Goal: Task Accomplishment & Management: Use online tool/utility

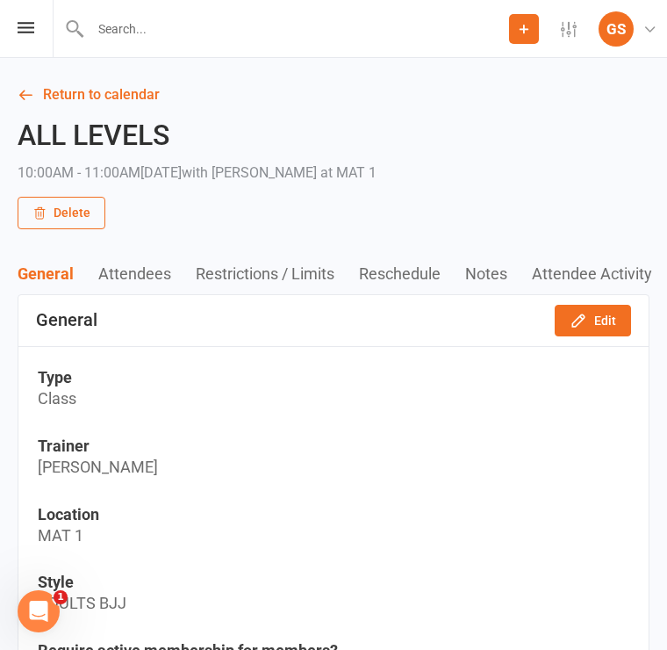
click at [176, 32] on input "text" at bounding box center [297, 29] width 424 height 25
type input "R"
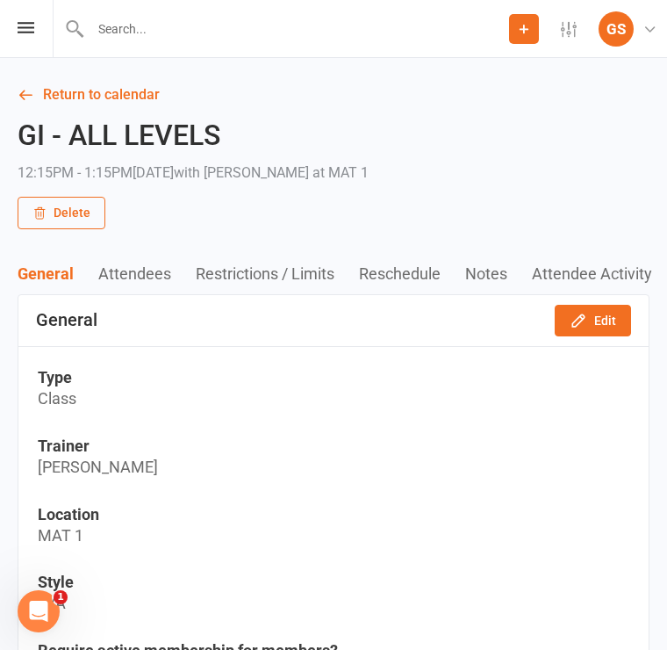
click at [157, 27] on input "text" at bounding box center [297, 29] width 424 height 25
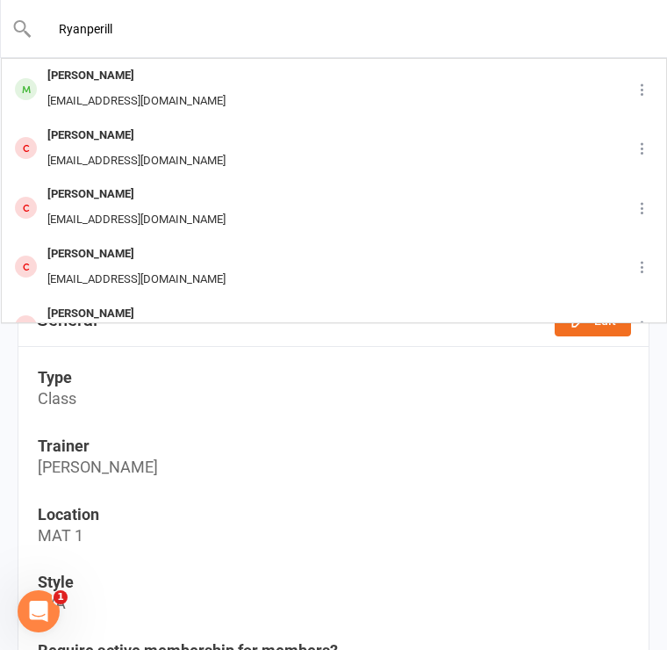
type input "Ryanperill"
click at [153, 141] on div "[PERSON_NAME]" at bounding box center [136, 135] width 189 height 25
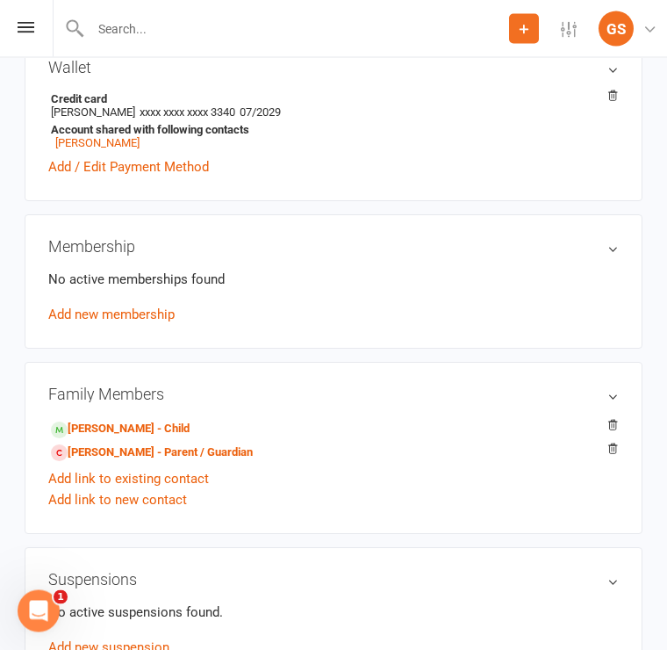
scroll to position [551, 0]
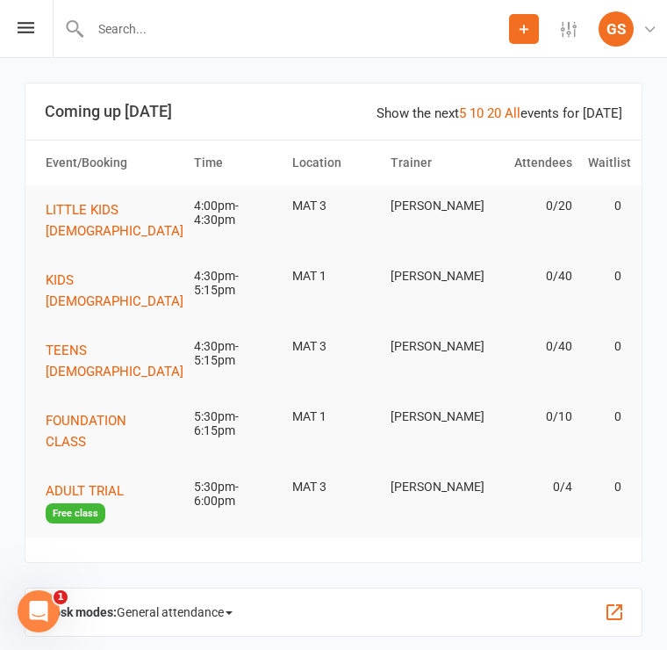
click at [162, 219] on button "LITTLE KIDS 3-5 Y.O" at bounding box center [121, 220] width 150 height 42
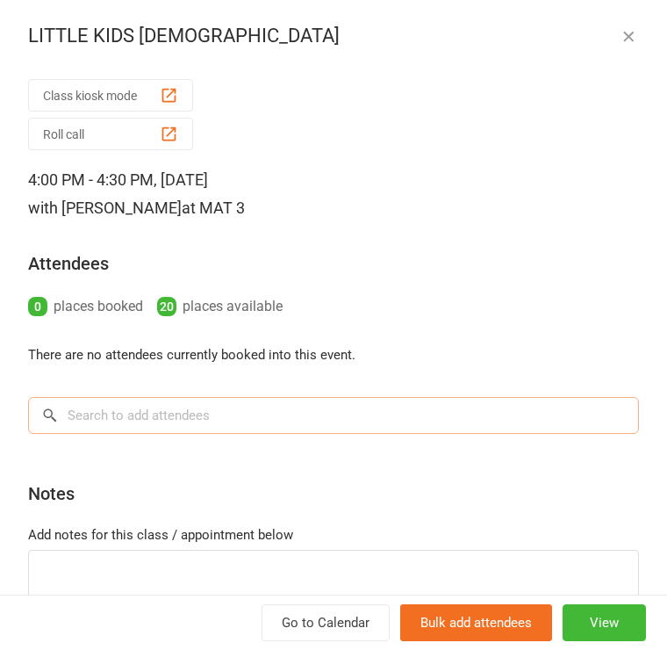
click at [133, 417] on input "search" at bounding box center [333, 415] width 611 height 37
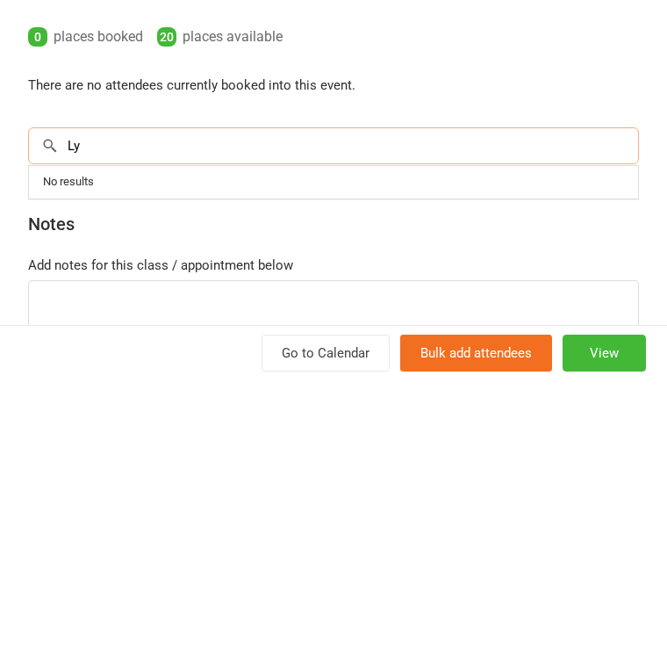
type input "L"
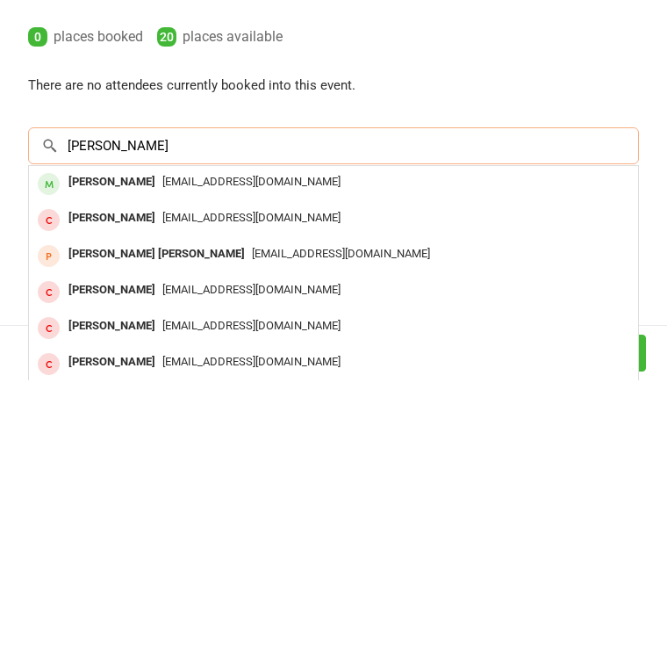
type input "Ryan perill"
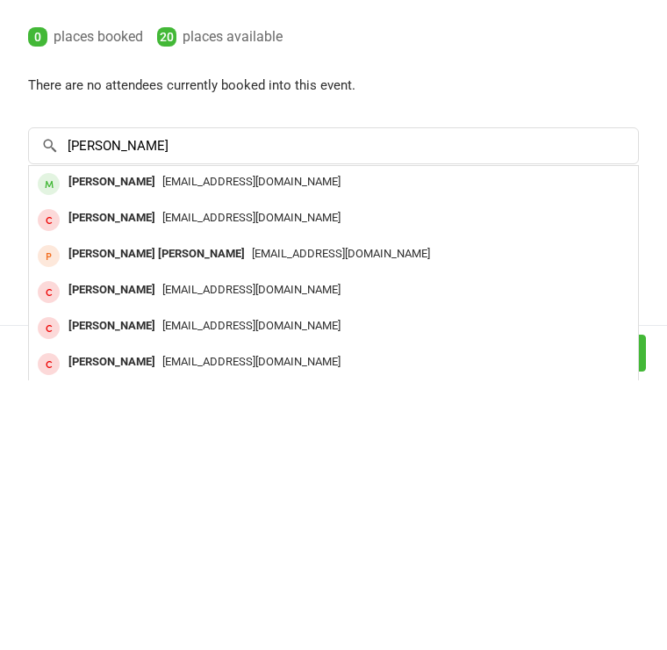
click at [184, 444] on span "lynnren87@gmail.com" at bounding box center [251, 450] width 178 height 13
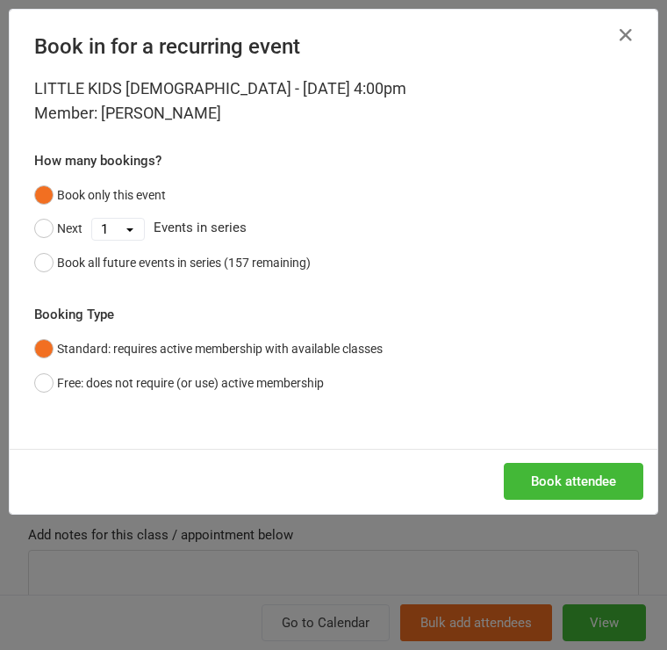
click at [620, 32] on icon "button" at bounding box center [625, 35] width 21 height 21
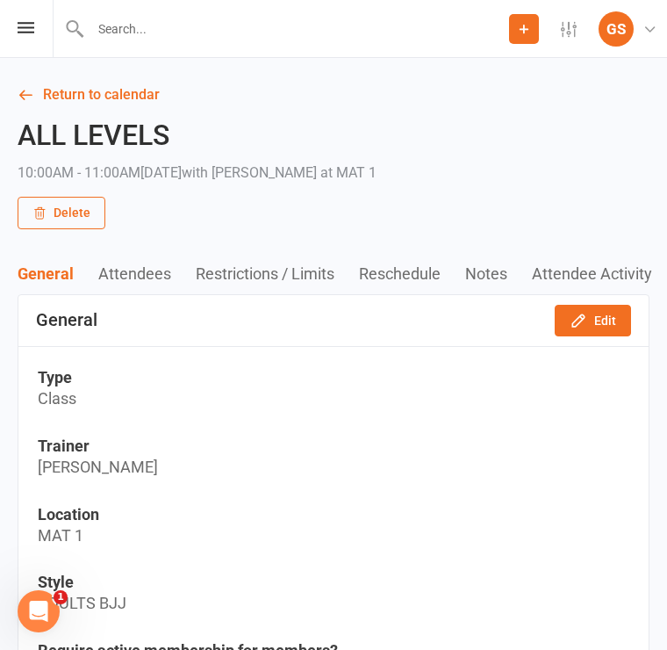
click at [205, 33] on input "text" at bounding box center [297, 29] width 424 height 25
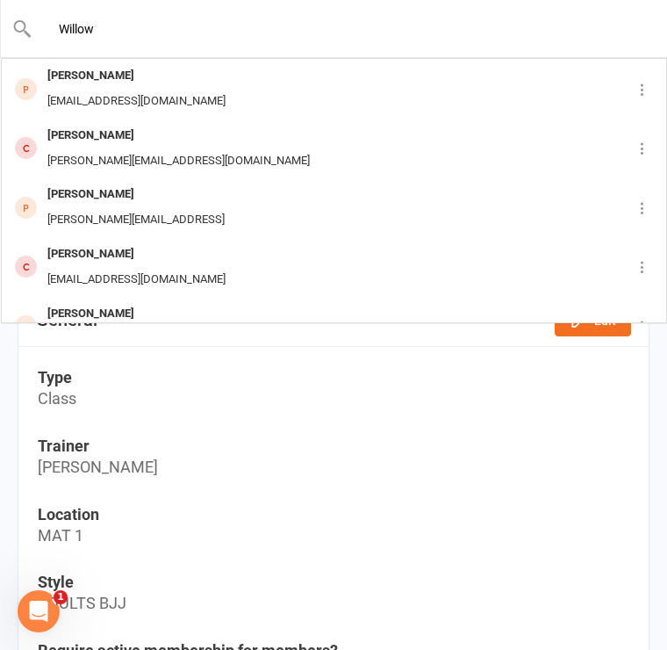
type input "Willow"
click at [152, 86] on div "Willow Daniels" at bounding box center [136, 75] width 189 height 25
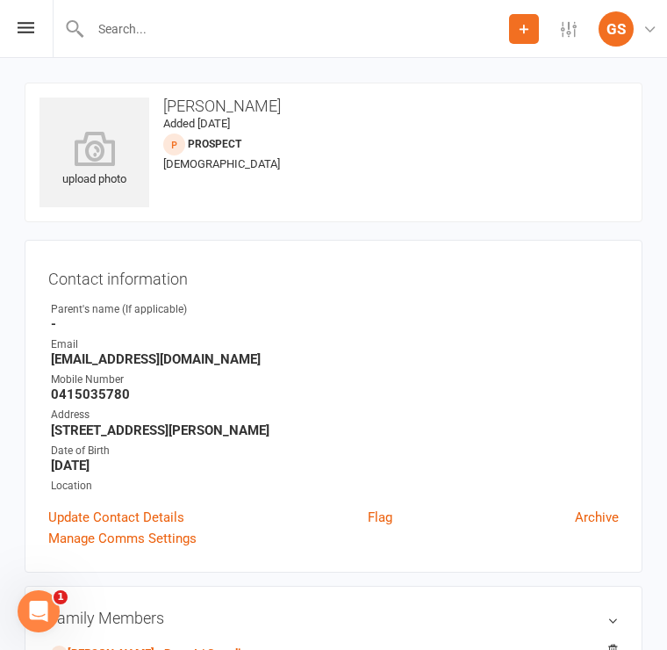
click at [191, 32] on input "text" at bounding box center [297, 29] width 424 height 25
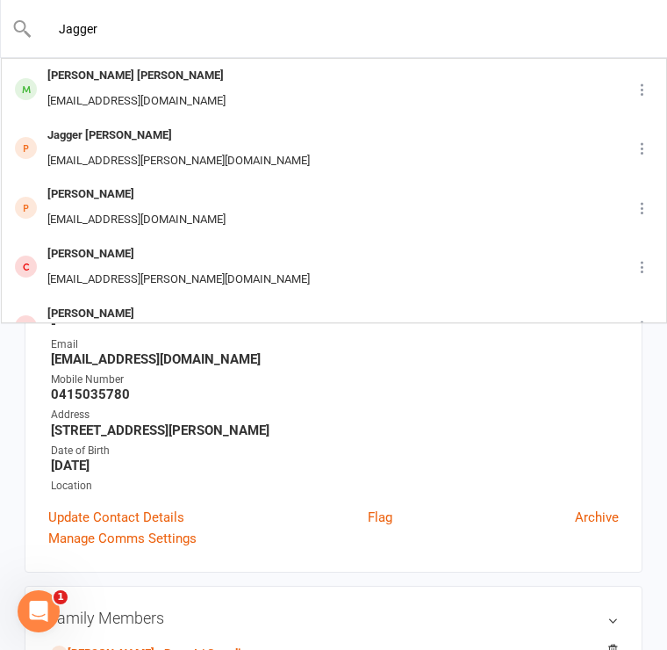
type input "Jagger"
click at [145, 82] on div "Jagger Daniels" at bounding box center [136, 75] width 189 height 25
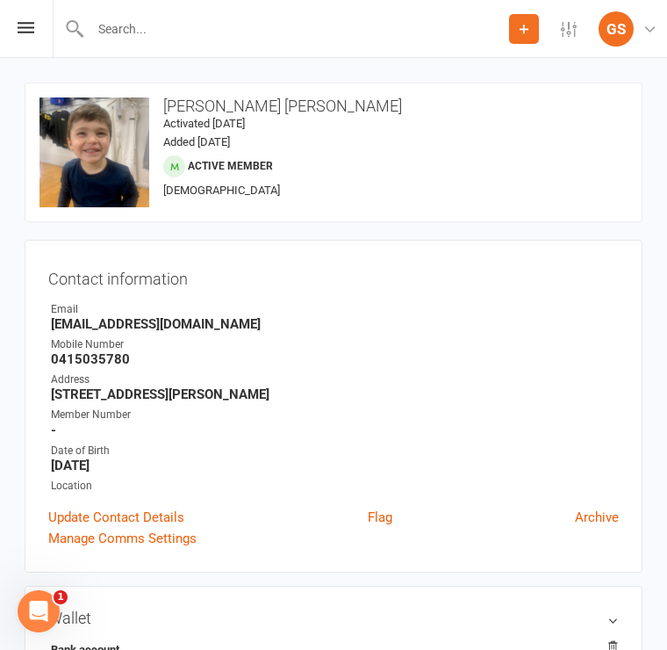
click at [391, 516] on link "Flag" at bounding box center [380, 517] width 25 height 21
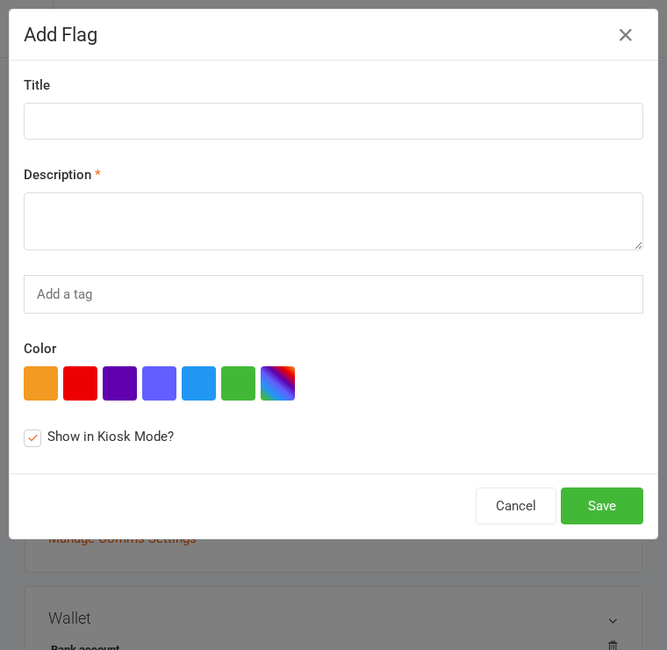
click at [524, 502] on button "Cancel" at bounding box center [516, 505] width 81 height 37
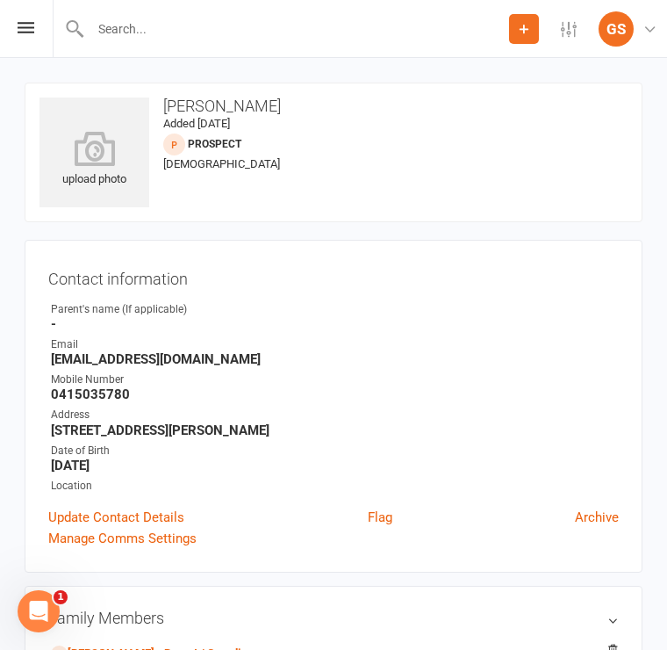
click at [655, 18] on link "GS Gracie Sydney Wise Martial Arts Pty Ltd" at bounding box center [633, 28] width 68 height 35
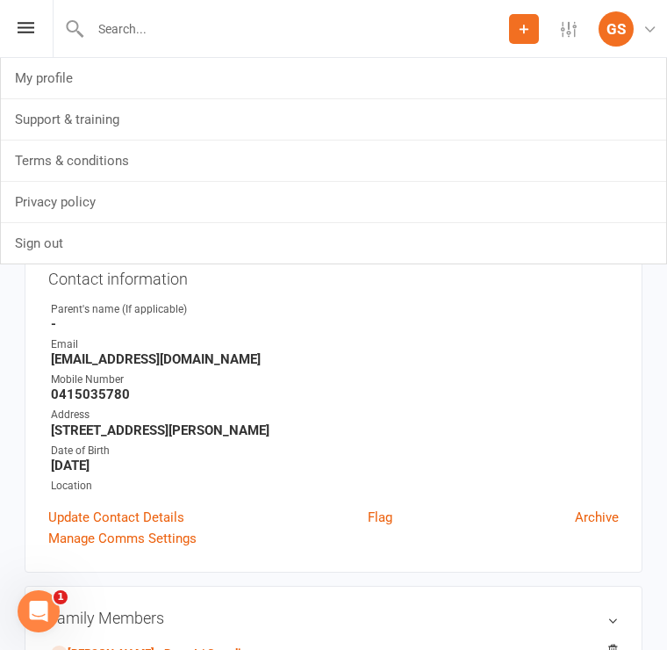
click at [639, 37] on link "GS Gracie Sydney Wise Martial Arts Pty Ltd" at bounding box center [633, 28] width 68 height 35
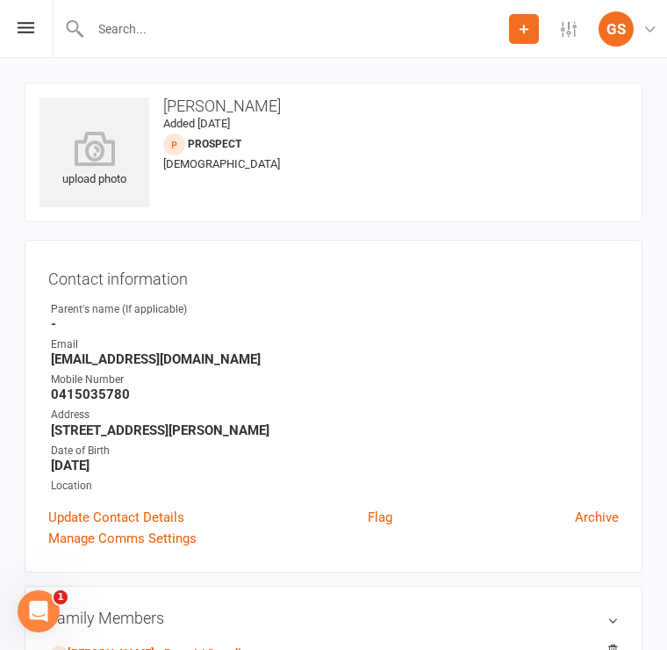
click at [522, 35] on icon at bounding box center [524, 29] width 16 height 16
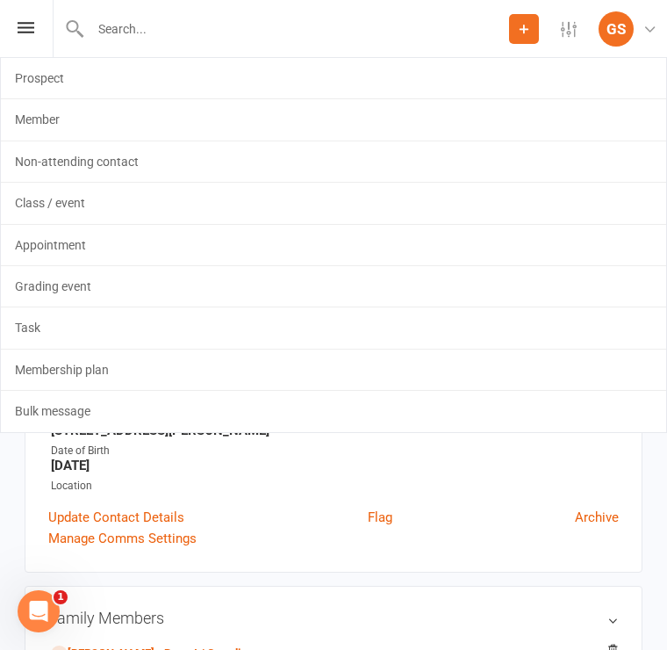
click at [78, 122] on link "Member" at bounding box center [334, 119] width 666 height 40
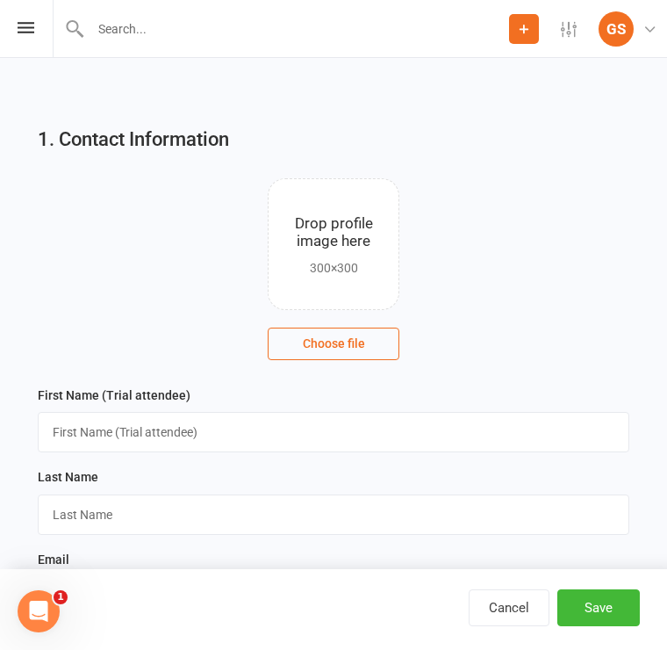
click at [524, 25] on icon at bounding box center [524, 29] width 16 height 16
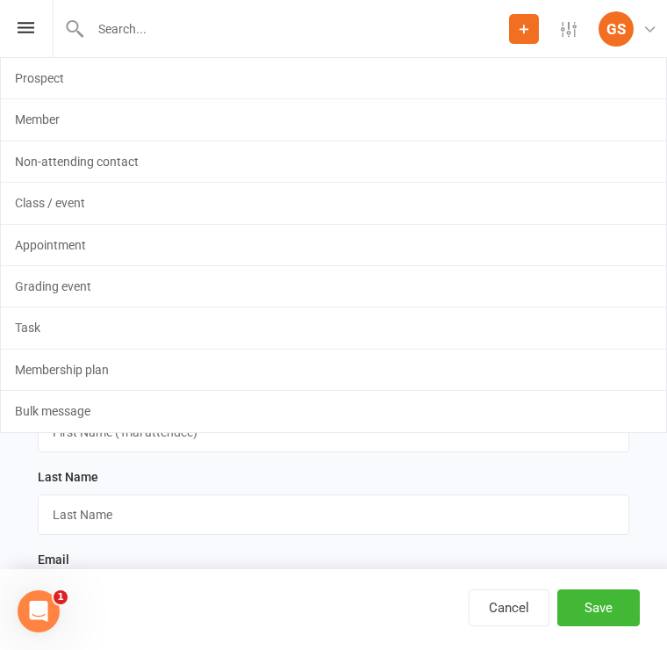
click at [436, 242] on link "Appointment" at bounding box center [334, 245] width 666 height 40
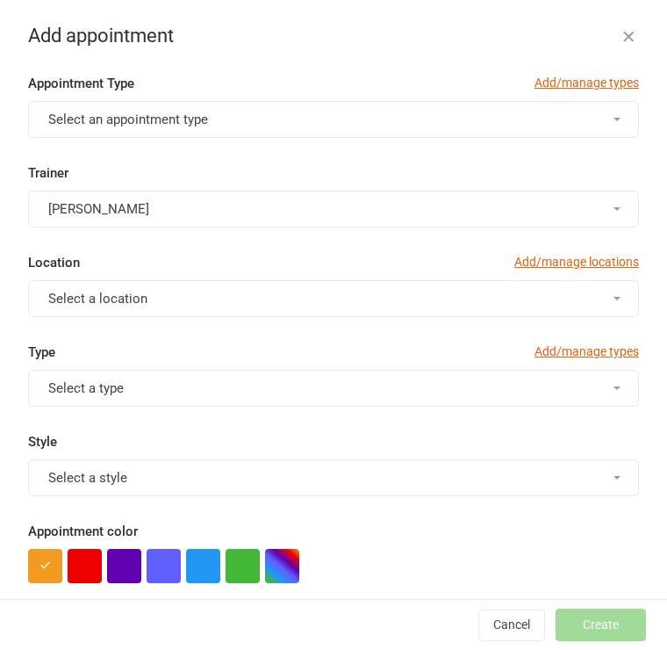
click at [534, 611] on button "Cancel" at bounding box center [512, 625] width 67 height 32
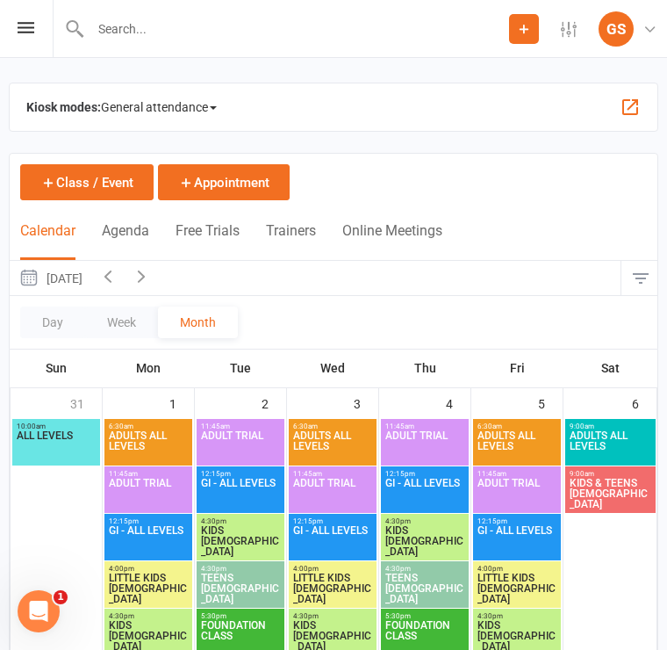
click at [42, 22] on div "Prospect Member Non-attending contact Class / event Appointment Grading event T…" at bounding box center [333, 29] width 667 height 58
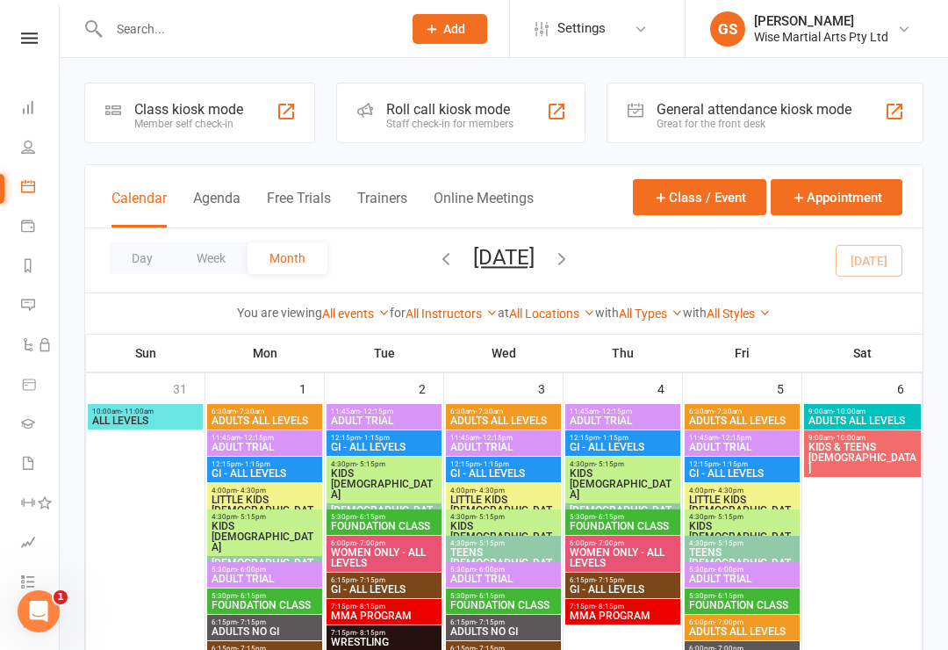
click at [221, 109] on div "Class kiosk mode" at bounding box center [188, 109] width 109 height 17
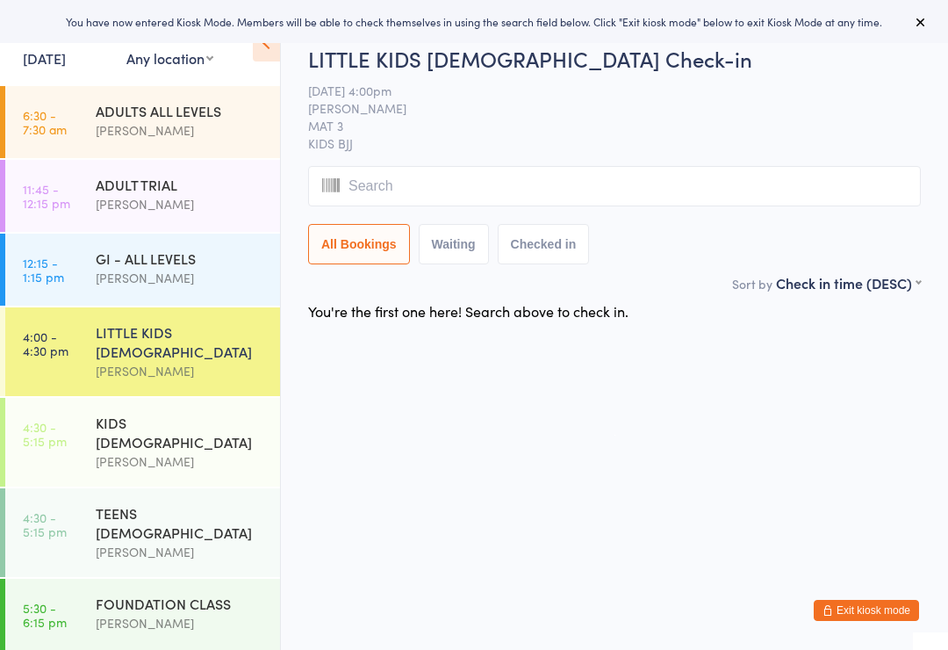
click at [647, 182] on input "search" at bounding box center [614, 186] width 613 height 40
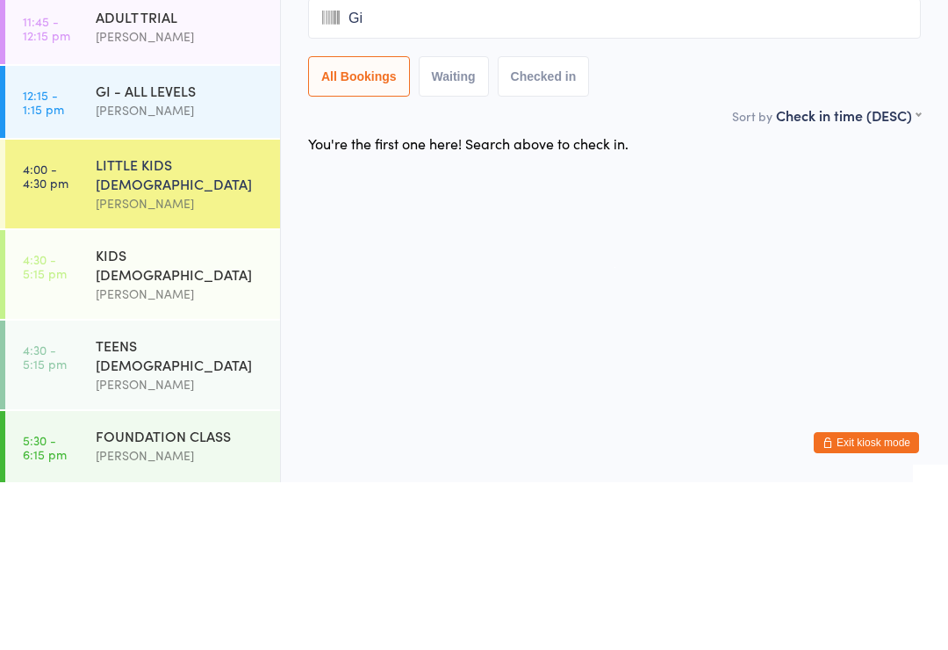
type input "Giu"
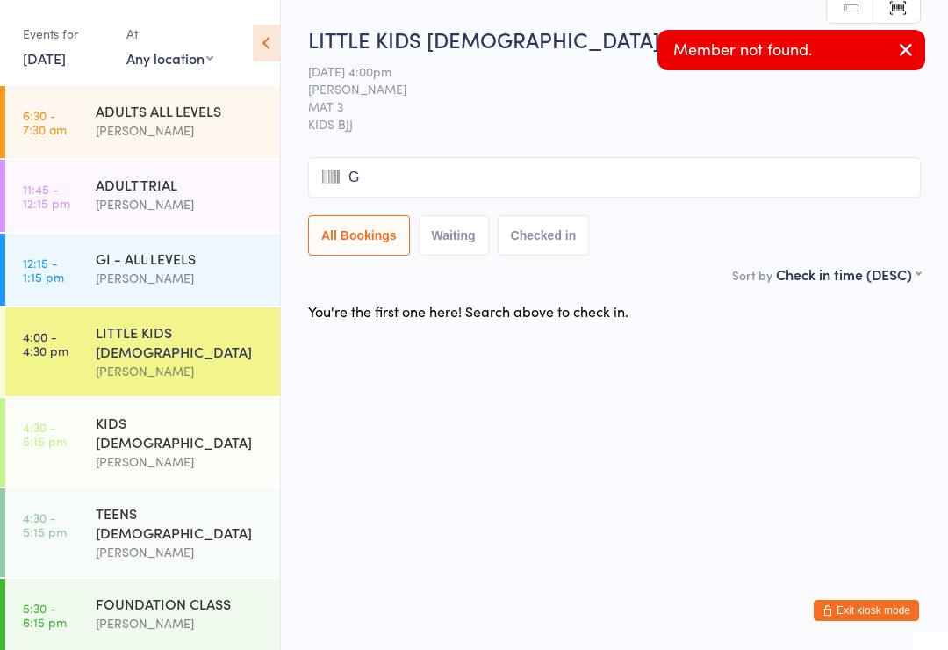
type input "Gi"
type input "Gu"
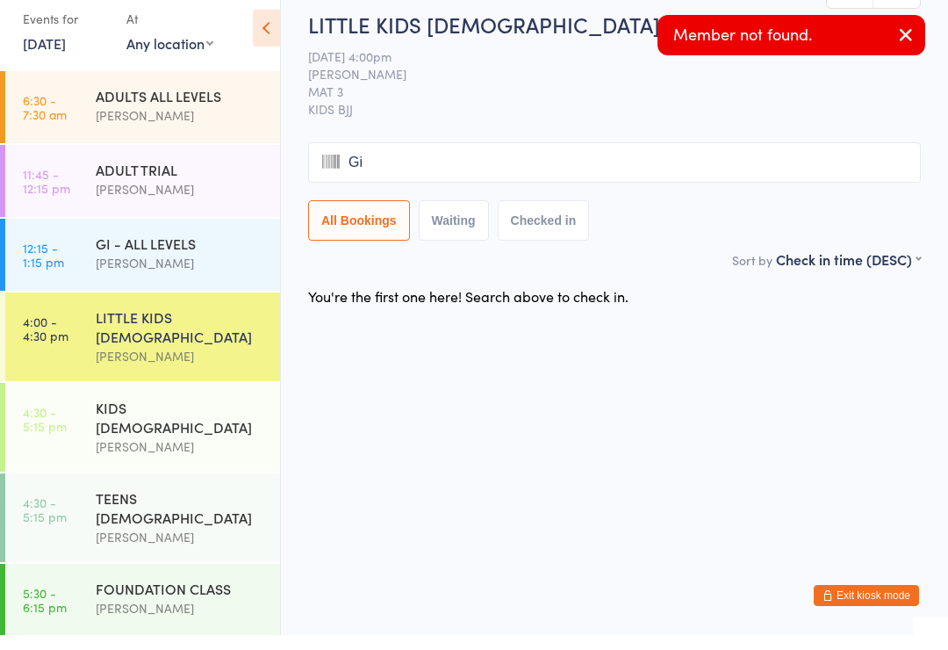
type input "u"
type input "Li"
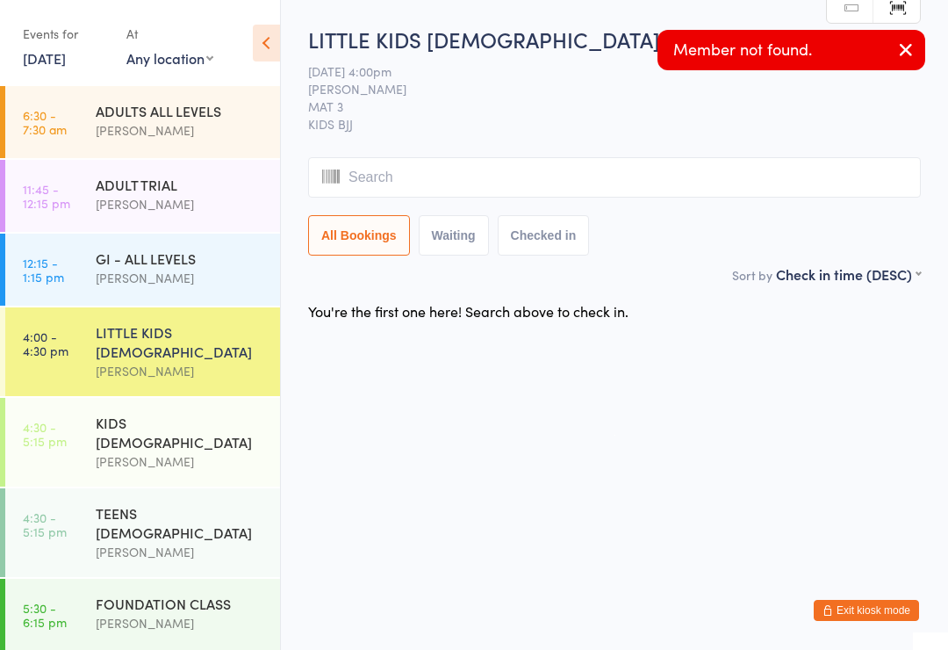
click at [863, 11] on link "Manual search" at bounding box center [850, 7] width 47 height 33
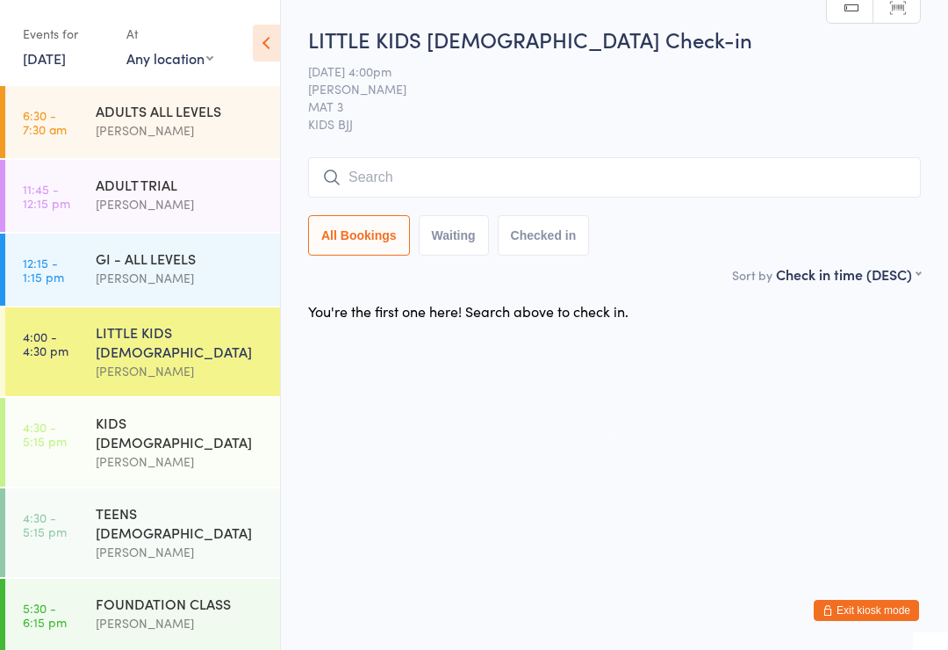
click at [905, 17] on link "Scanner input" at bounding box center [897, 7] width 47 height 33
click at [862, 8] on link "Manual search" at bounding box center [850, 7] width 47 height 33
click at [868, 6] on link "Manual search" at bounding box center [850, 7] width 47 height 33
click at [872, 11] on link "Manual search" at bounding box center [850, 7] width 47 height 33
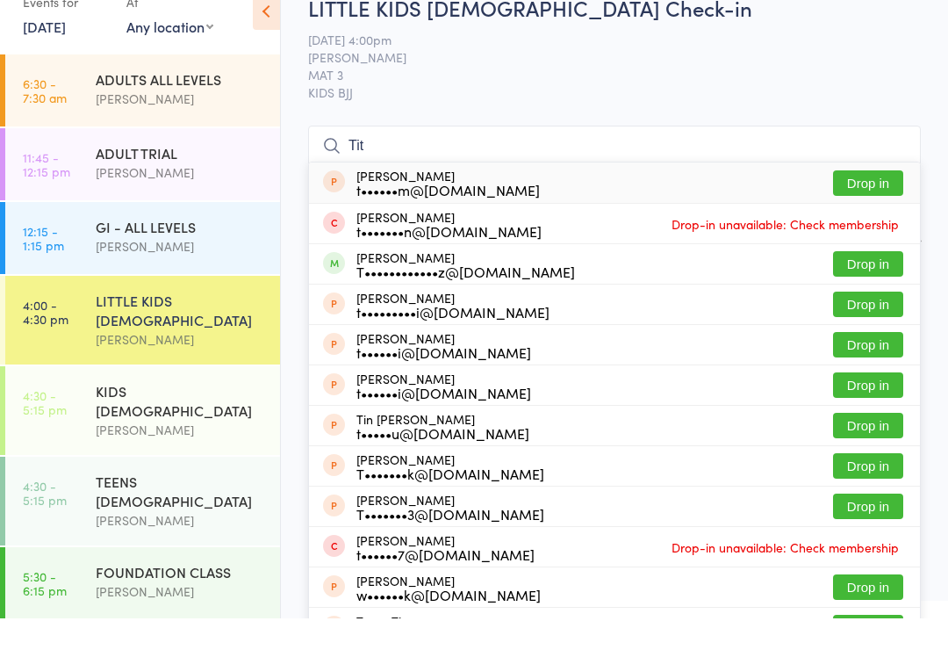
type input "Tit"
click at [882, 283] on button "Drop in" at bounding box center [868, 295] width 70 height 25
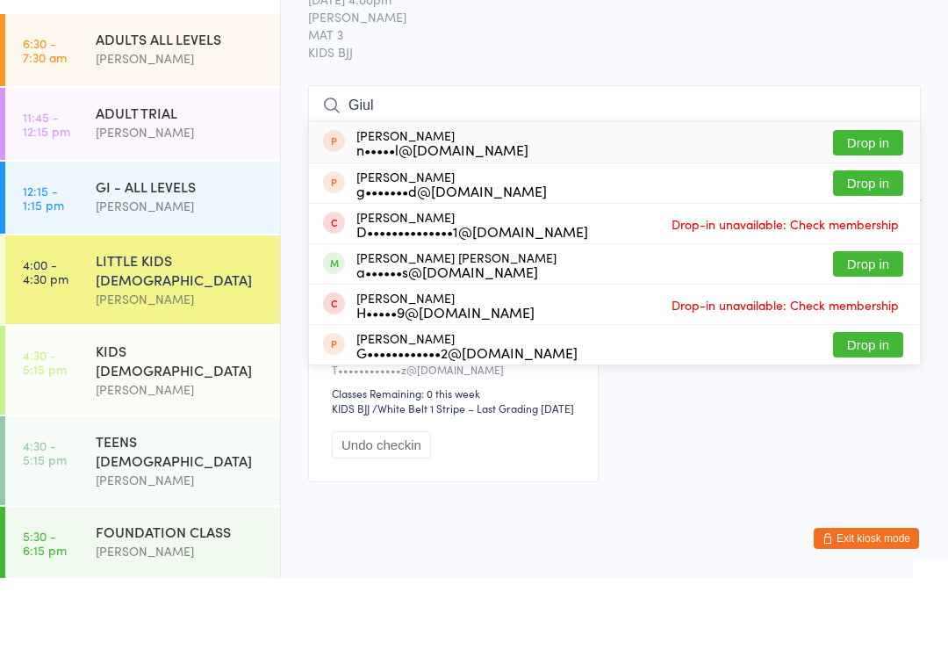
type input "Giul"
click at [878, 323] on button "Drop in" at bounding box center [868, 335] width 70 height 25
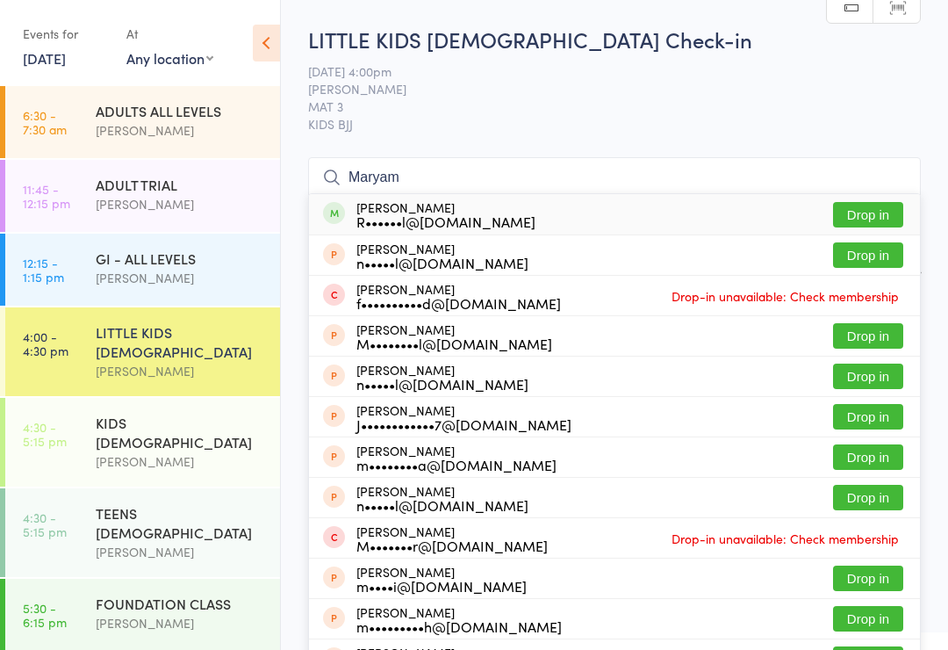
type input "Maryam"
click at [861, 216] on button "Drop in" at bounding box center [868, 214] width 70 height 25
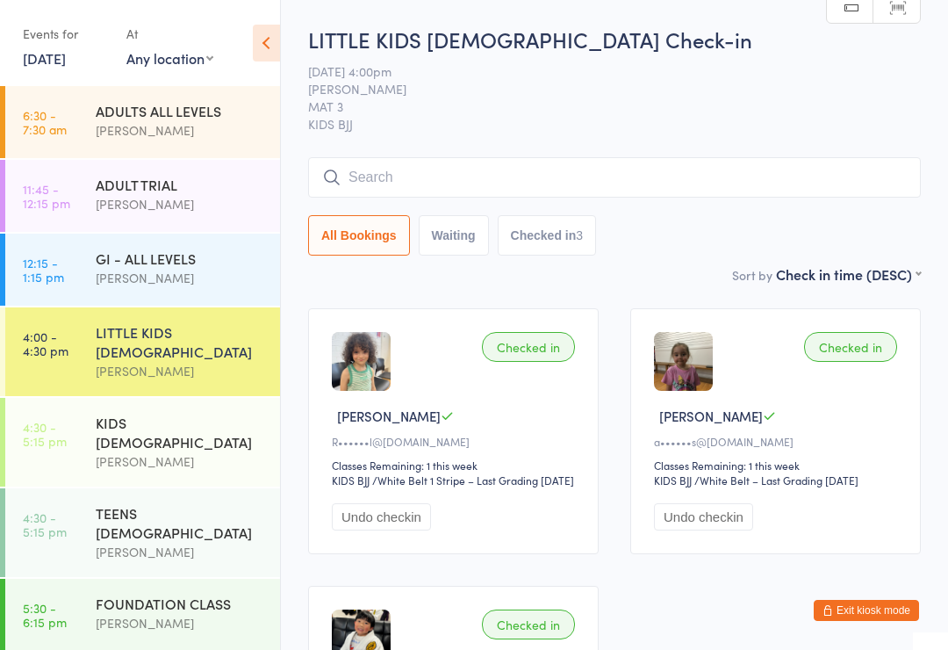
click at [335, 178] on icon at bounding box center [331, 177] width 19 height 19
click at [393, 177] on input "search" at bounding box center [614, 177] width 613 height 40
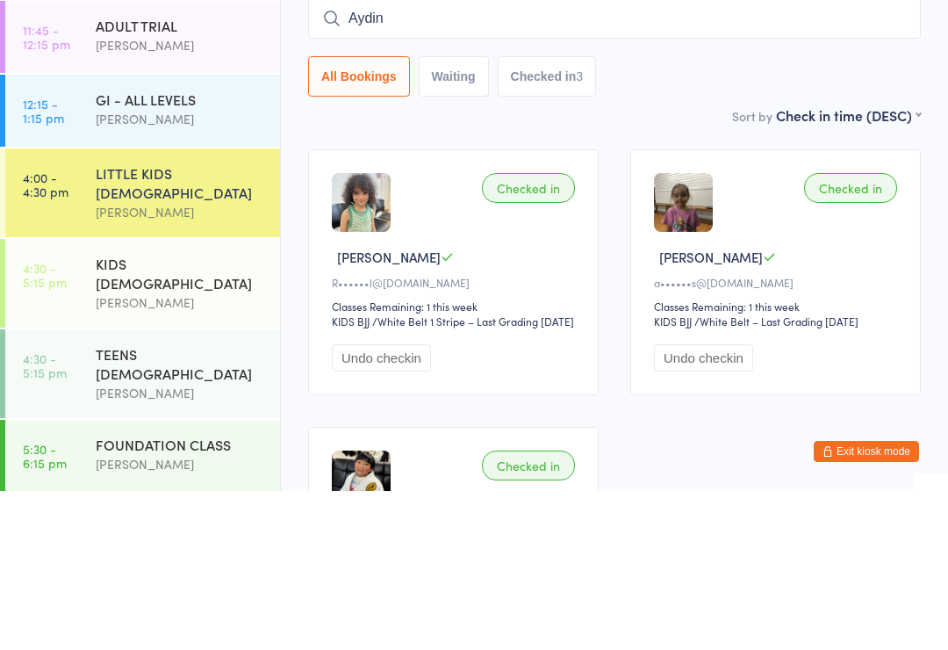
type input "Aydin"
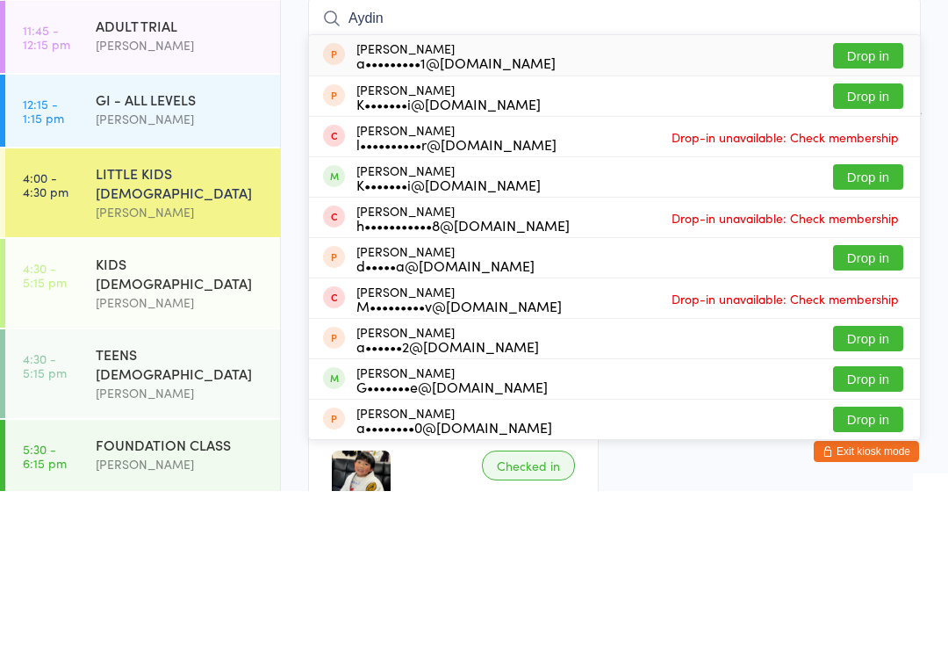
click at [876, 323] on button "Drop in" at bounding box center [868, 335] width 70 height 25
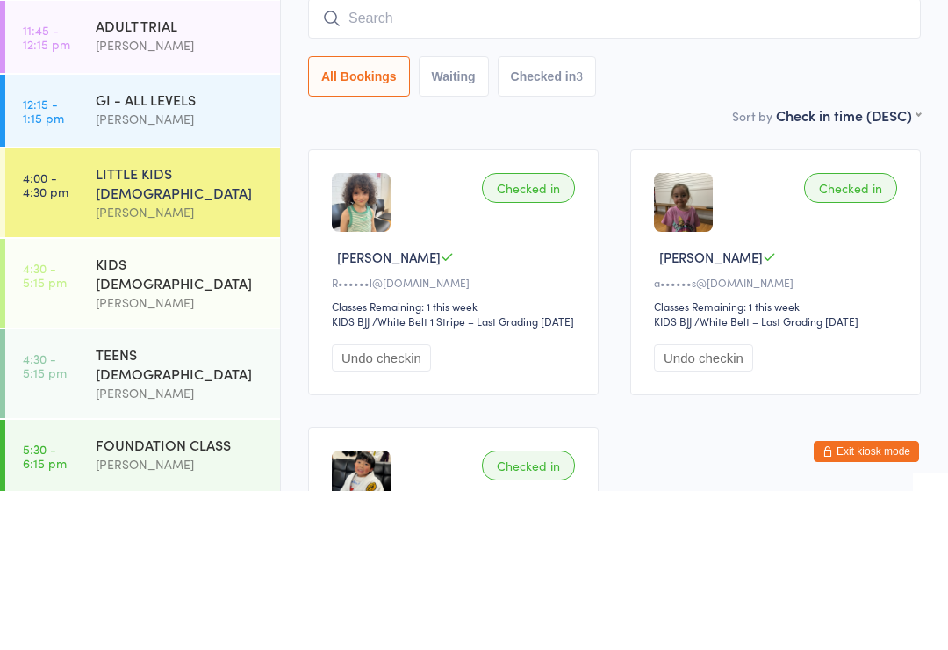
click at [406, 157] on input "search" at bounding box center [614, 177] width 613 height 40
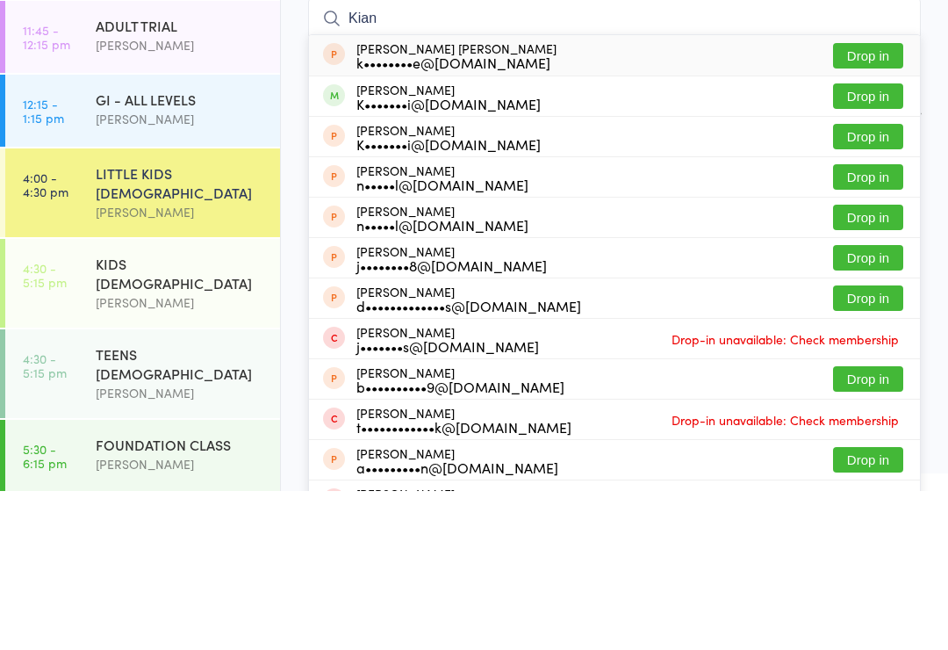
type input "Kian"
click at [858, 242] on button "Drop in" at bounding box center [868, 254] width 70 height 25
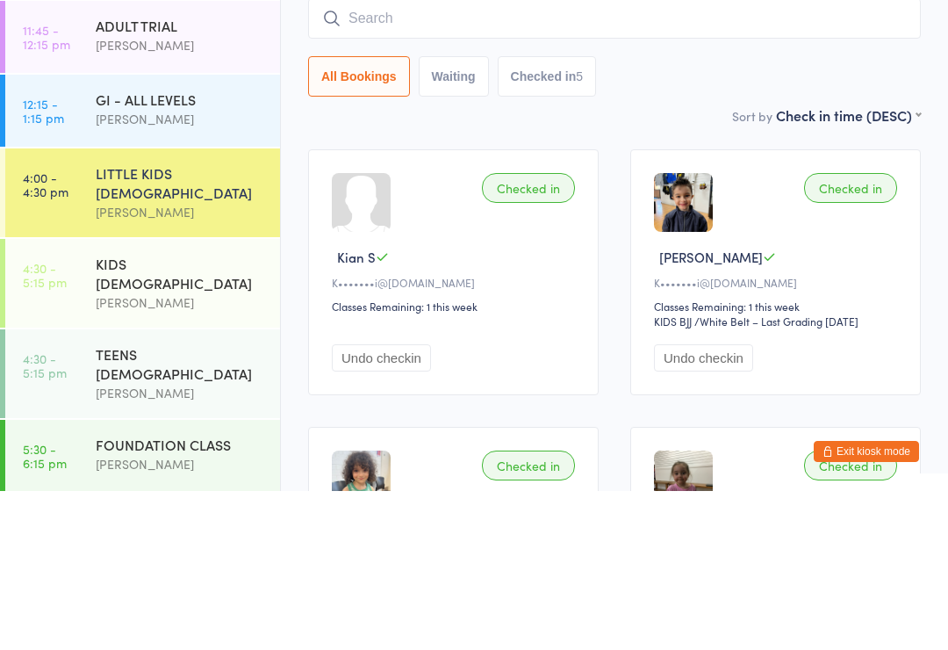
type input "Z"
type input "A"
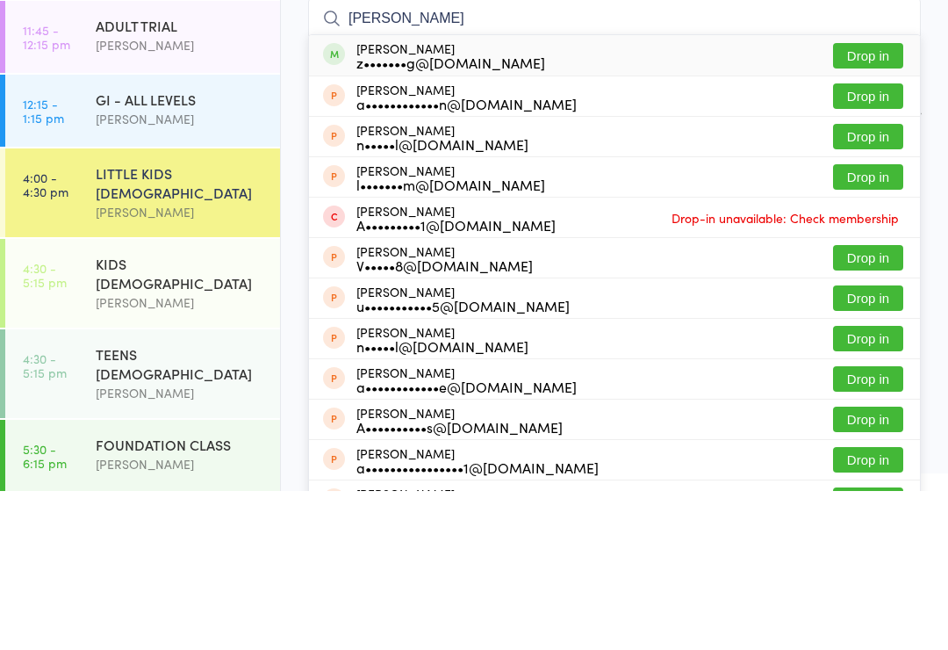
type input "Alexi"
click at [469, 214] on div "z•••••••g@icloud.com" at bounding box center [450, 221] width 189 height 14
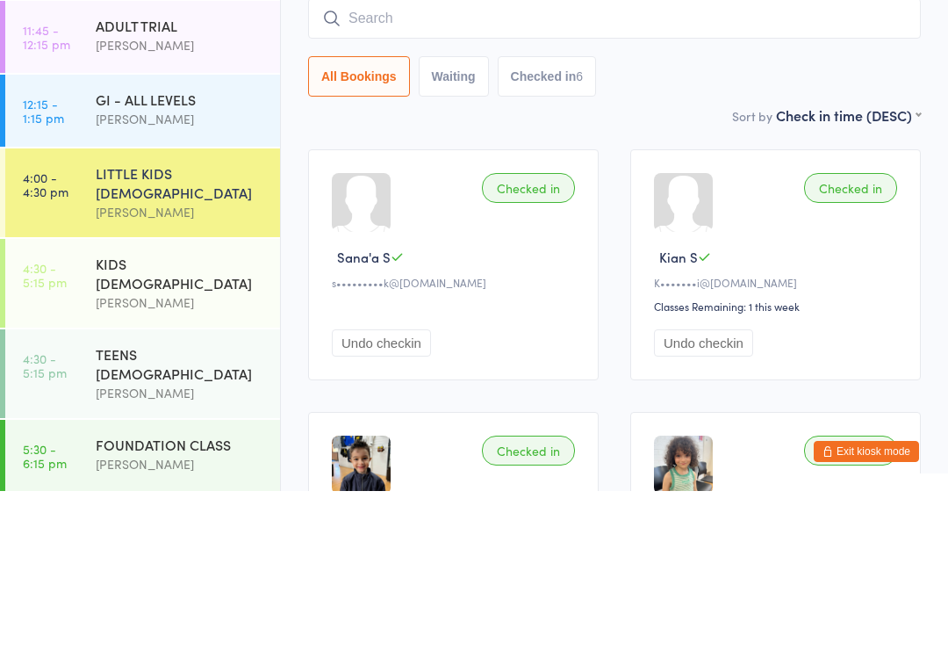
click at [463, 215] on button "Waiting" at bounding box center [454, 235] width 70 height 40
select select "0"
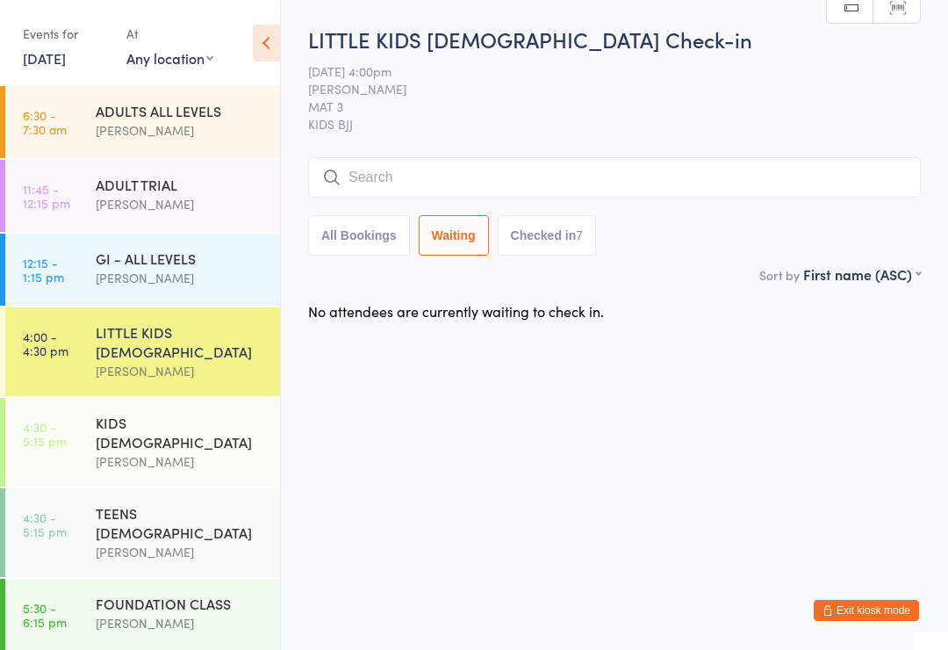
click at [167, 303] on div "GI - ALL LEVELS Gracie Sydney" at bounding box center [188, 268] width 184 height 69
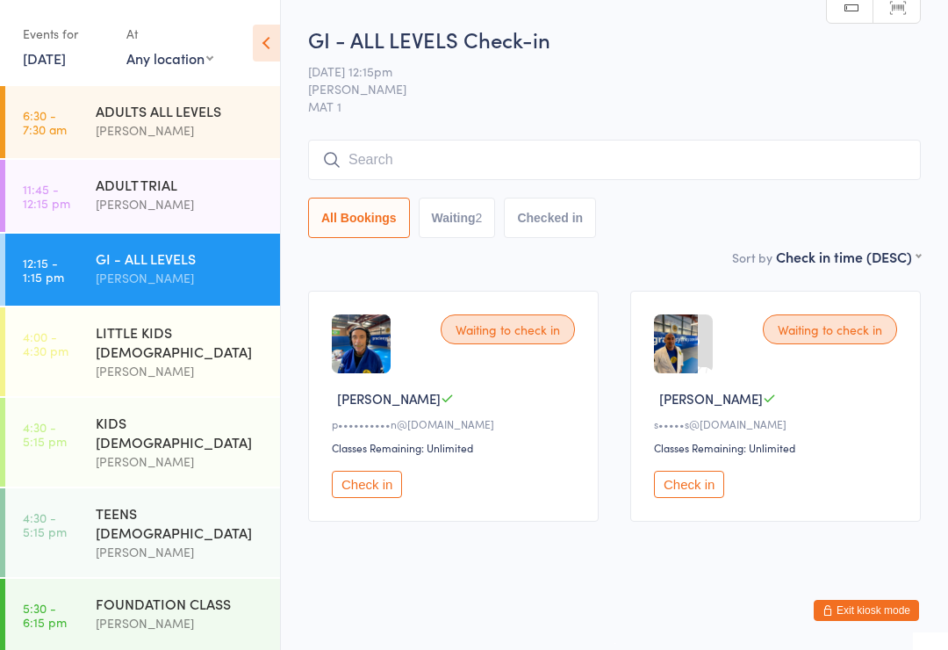
click at [166, 443] on div "KIDS 6-10 Y.O Gracie Sydney" at bounding box center [188, 442] width 184 height 89
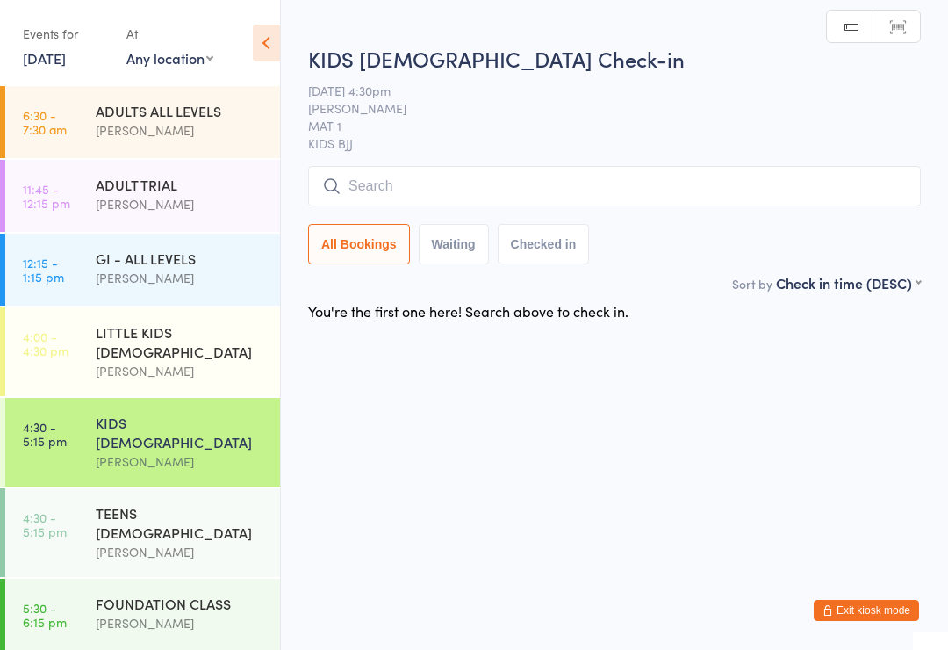
click at [515, 186] on input "search" at bounding box center [614, 186] width 613 height 40
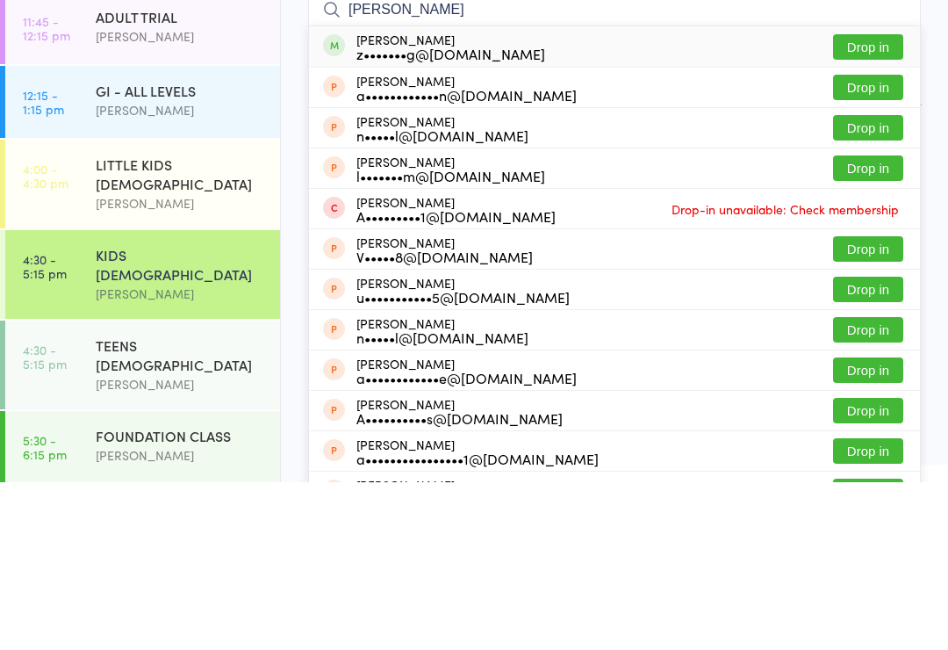
type input "Alexi"
click at [409, 200] on div "Alexi Dutceac z•••••••g@icloud.com" at bounding box center [450, 214] width 189 height 28
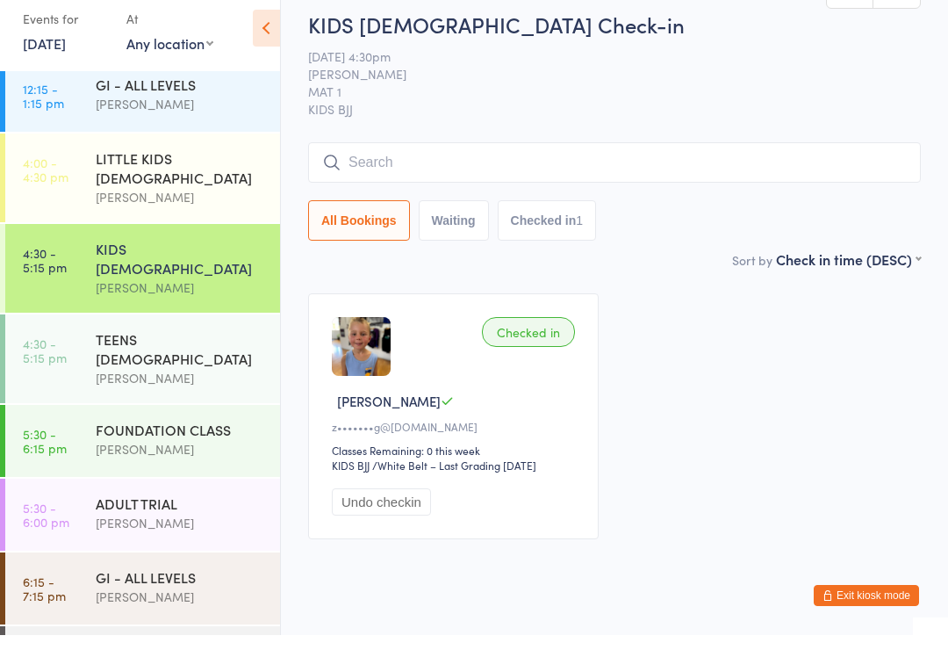
scroll to position [168, 0]
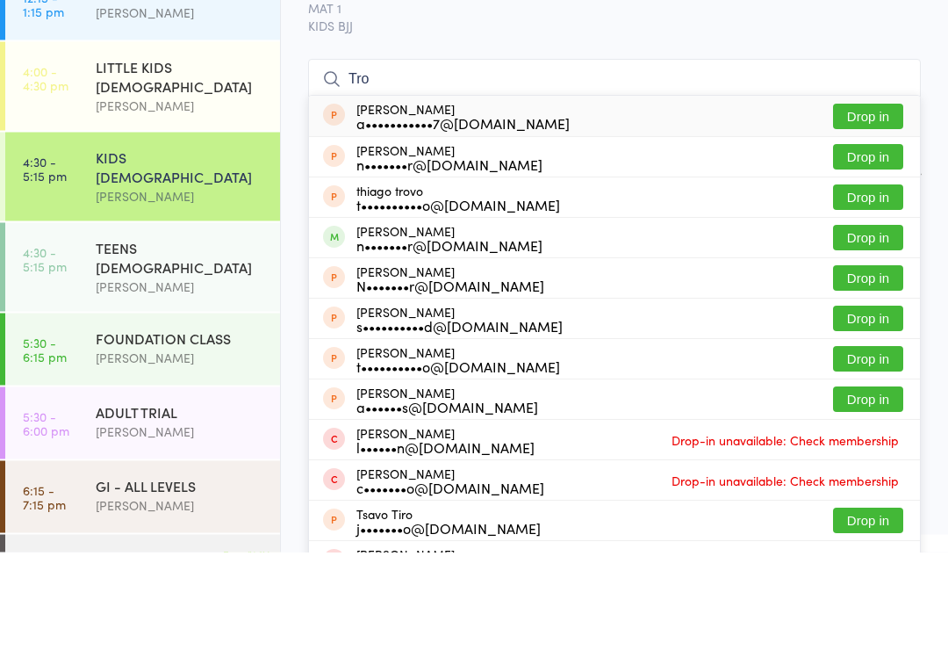
type input "Tro"
click at [866, 323] on button "Drop in" at bounding box center [868, 335] width 70 height 25
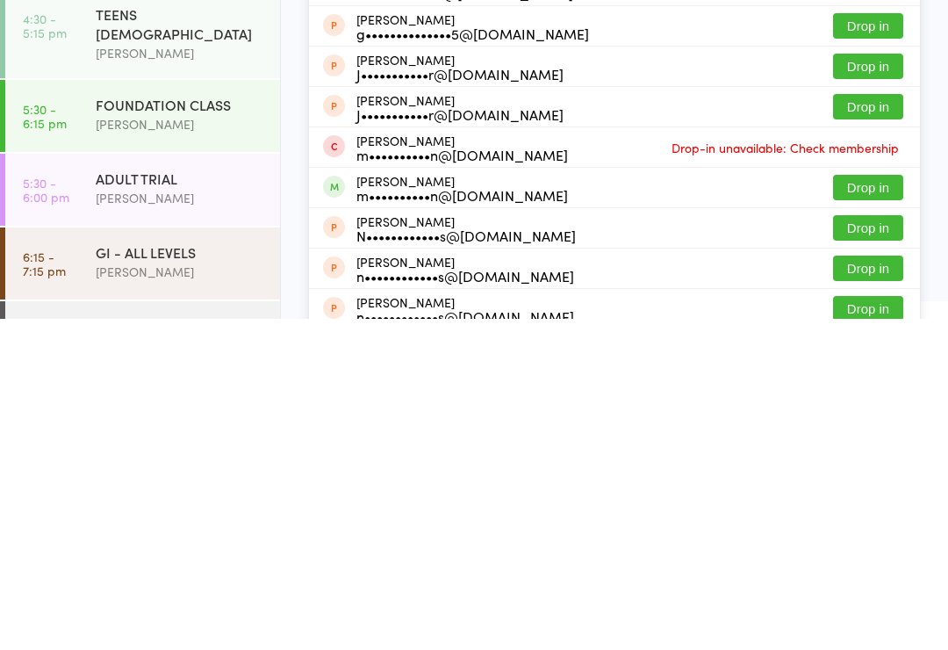
type input "Olivia"
click at [864, 506] on button "Drop in" at bounding box center [868, 518] width 70 height 25
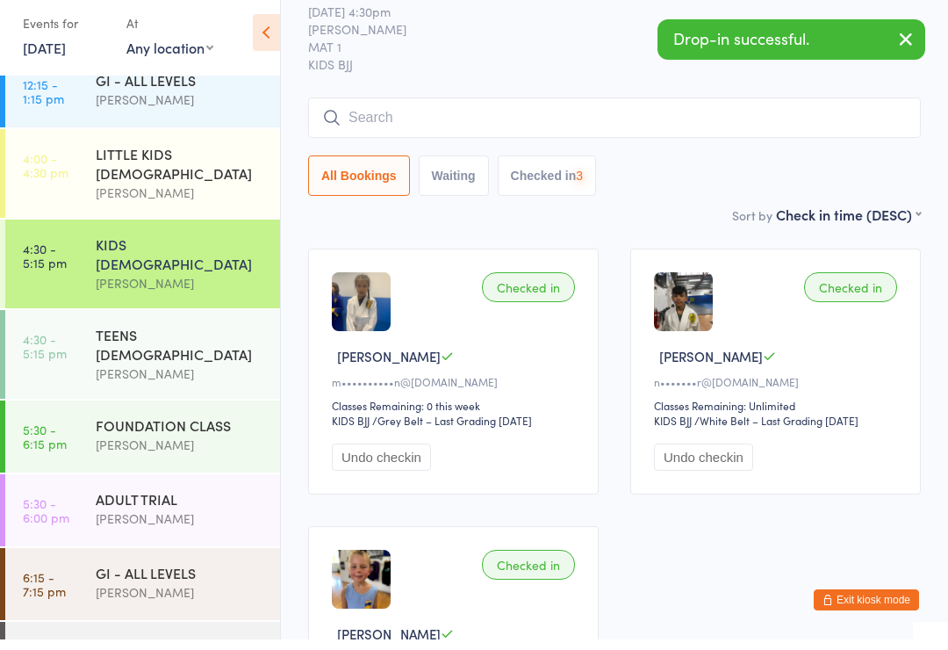
scroll to position [0, 0]
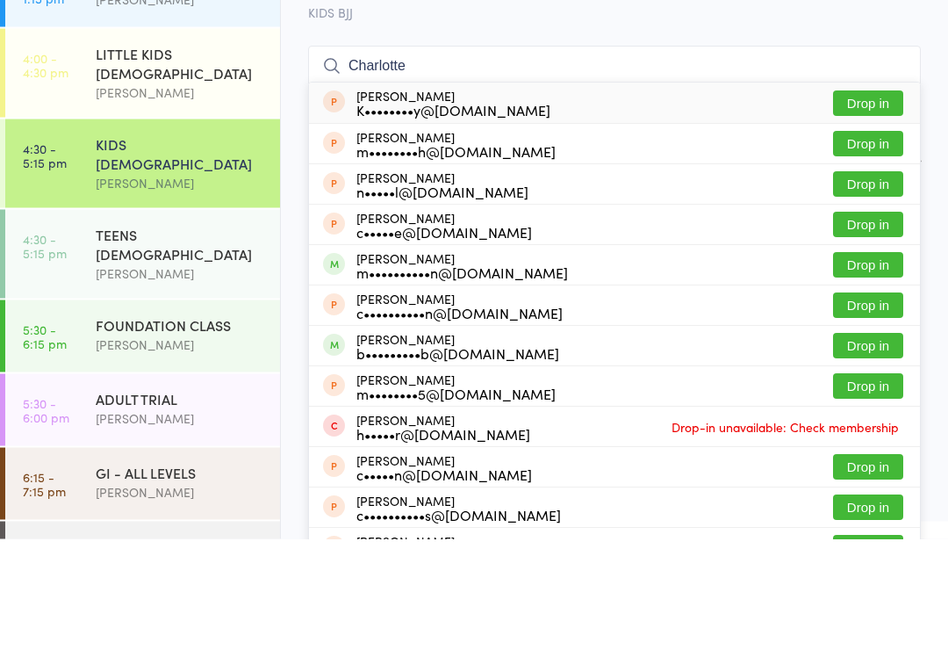
type input "Charlotte"
click at [871, 363] on button "Drop in" at bounding box center [868, 375] width 70 height 25
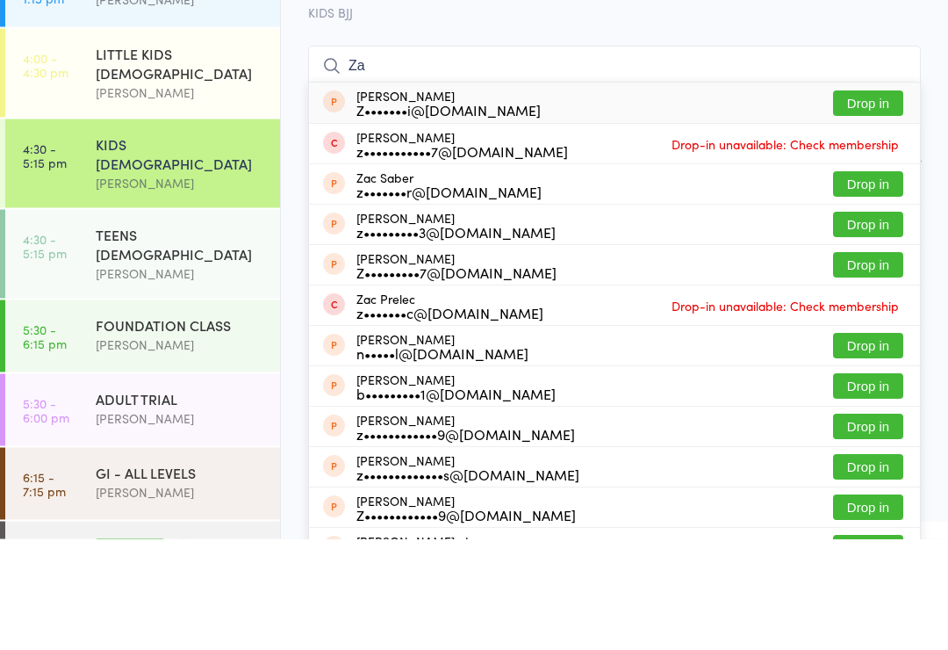
type input "Z"
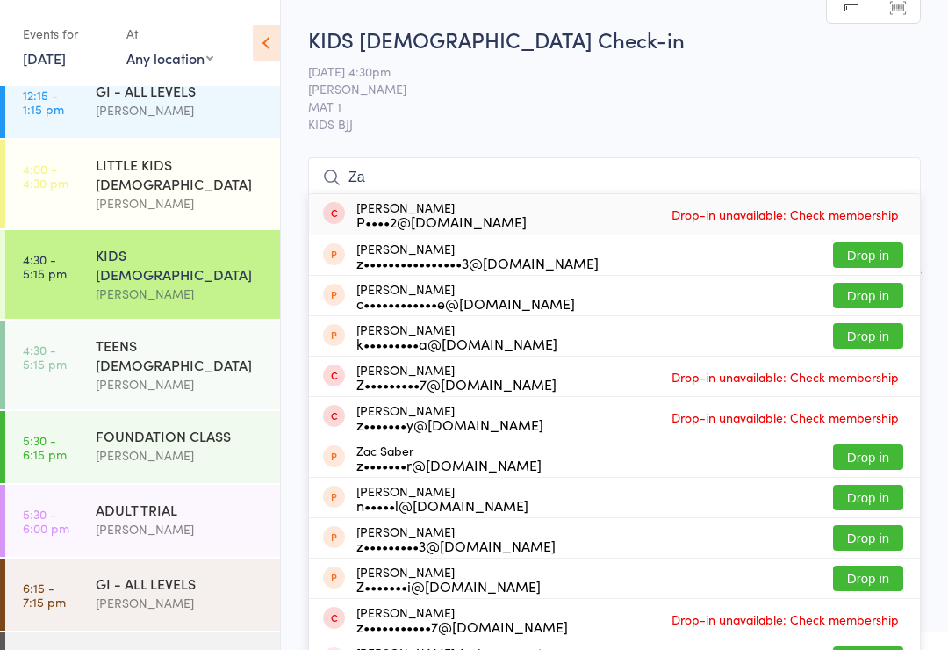
type input "Z"
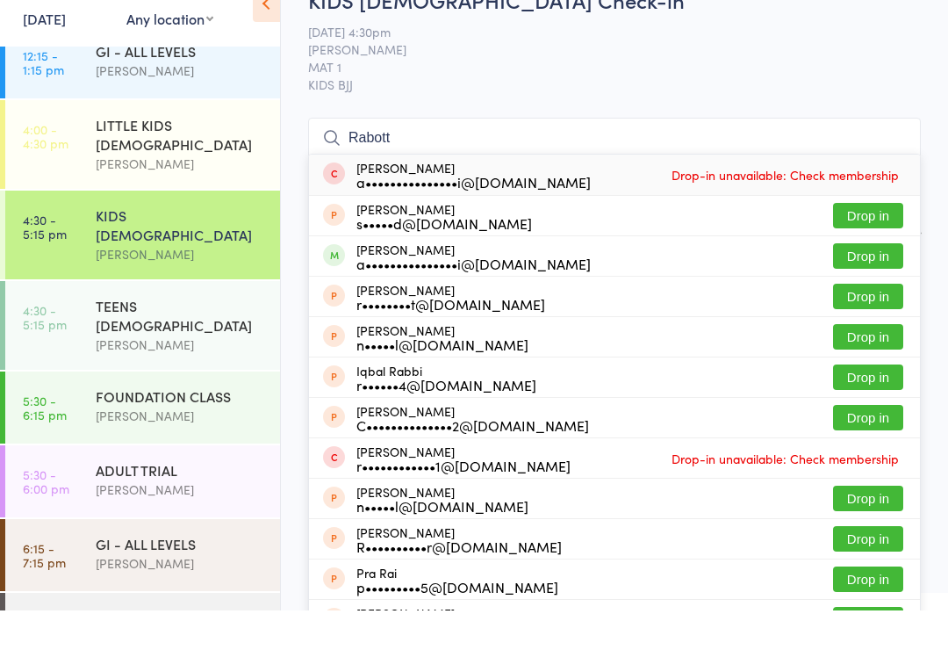
type input "Rabott"
click at [869, 283] on button "Drop in" at bounding box center [868, 295] width 70 height 25
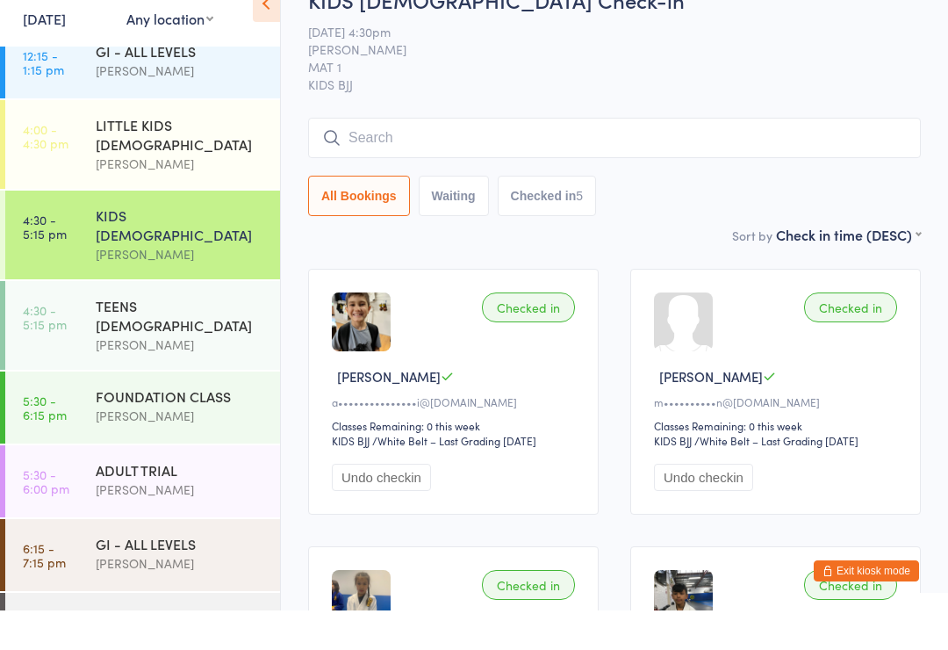
scroll to position [40, 0]
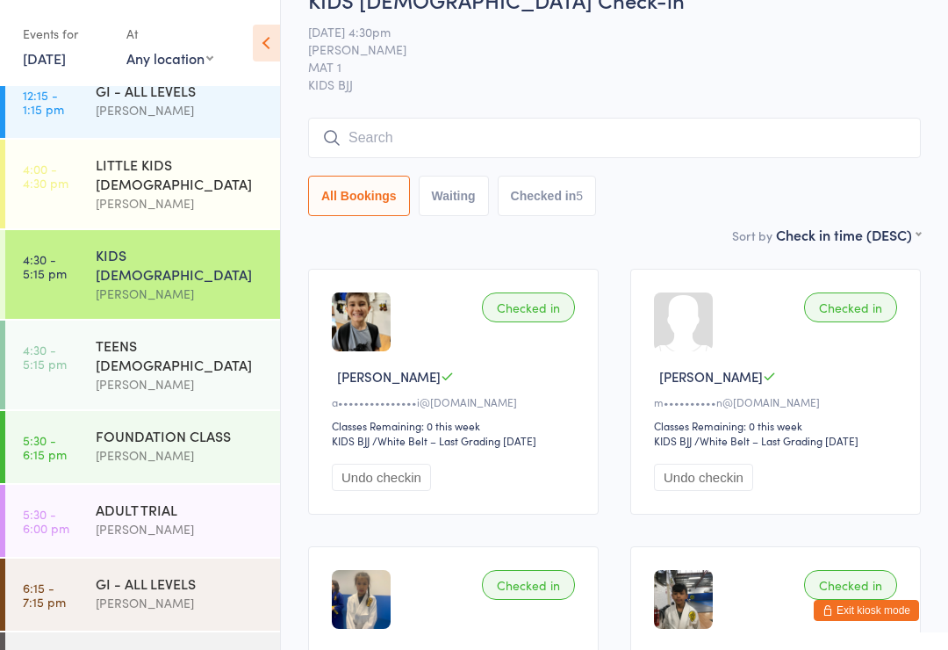
click at [555, 138] on input "search" at bounding box center [614, 138] width 613 height 40
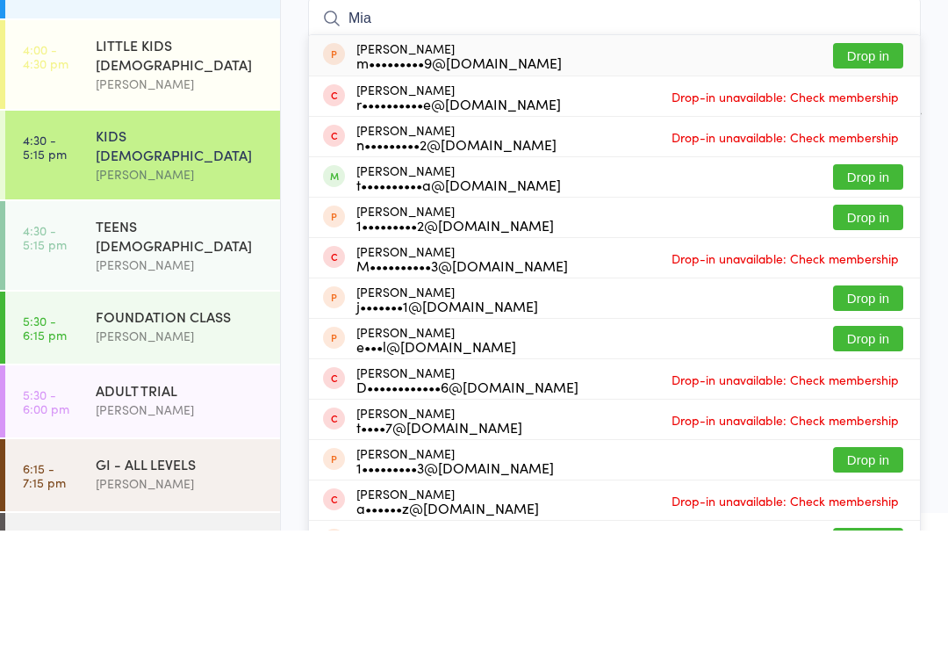
type input "Mia"
click at [864, 284] on button "Drop in" at bounding box center [868, 296] width 70 height 25
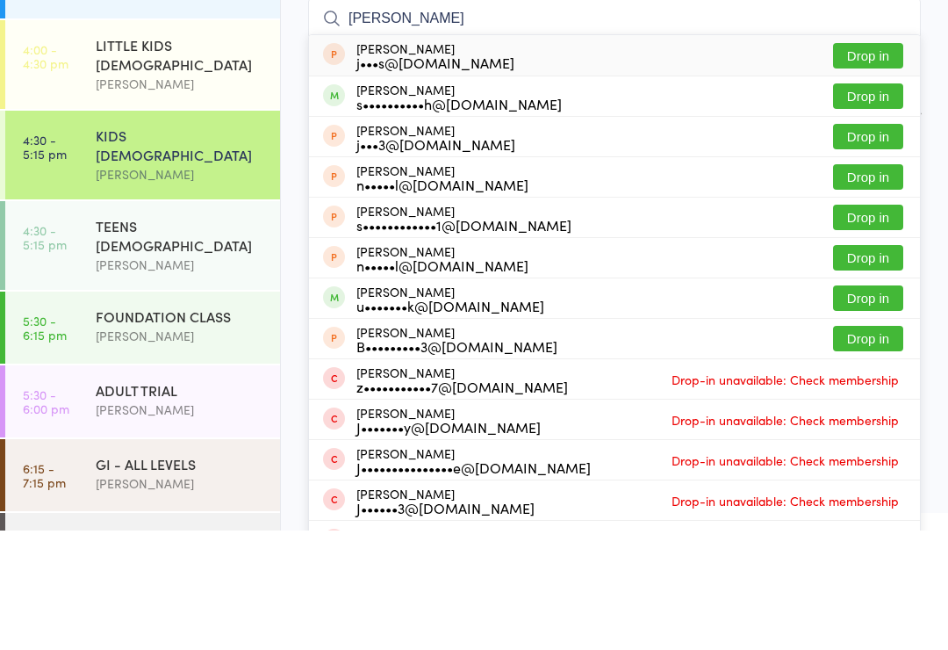
type input "James smith"
click at [876, 203] on button "Drop in" at bounding box center [868, 215] width 70 height 25
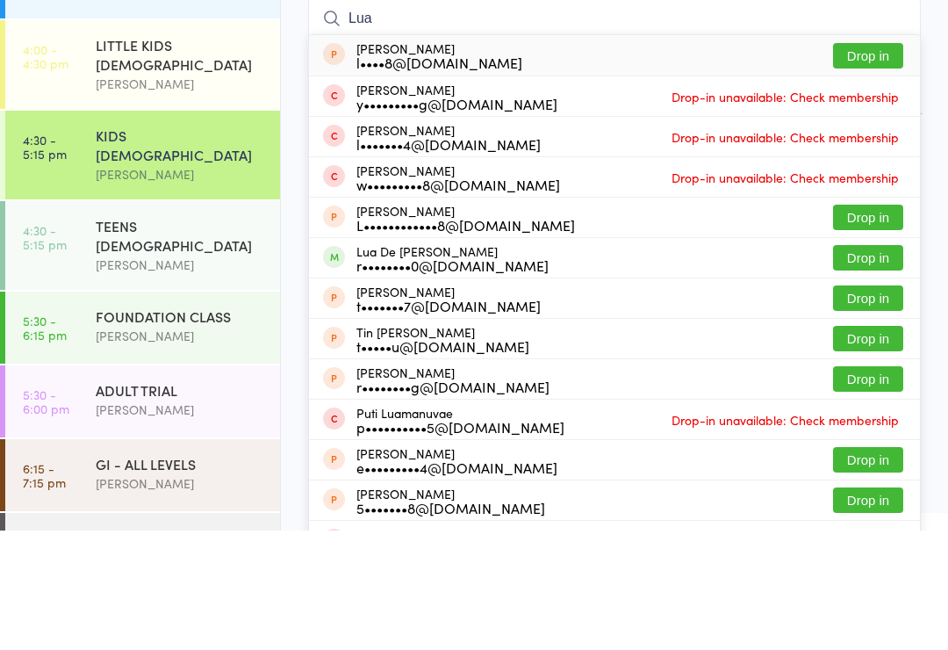
type input "Lua"
click at [404, 378] on div "r••••••••0@hotmail.com" at bounding box center [452, 385] width 192 height 14
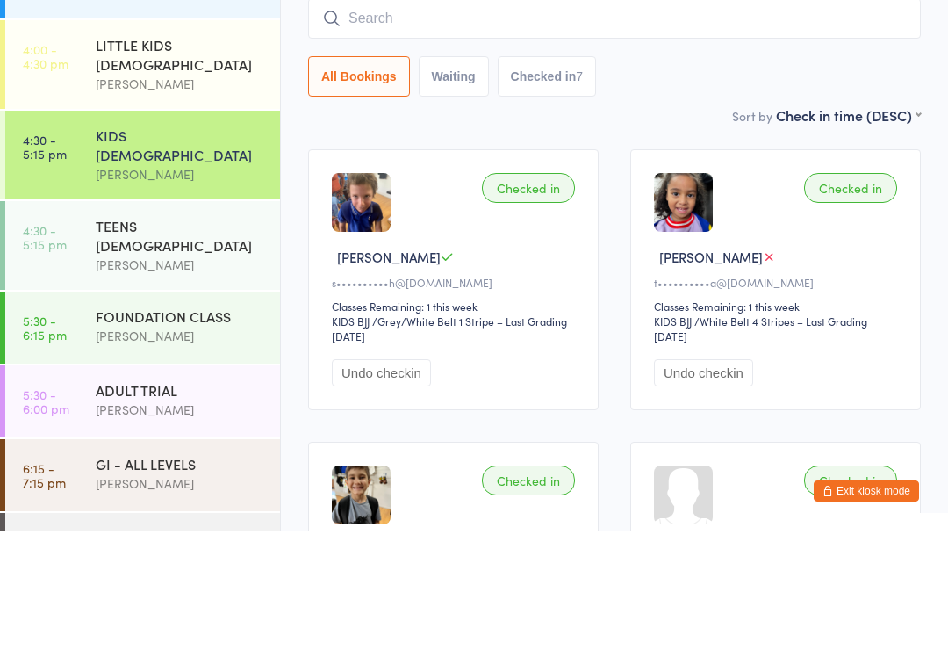
scroll to position [159, 0]
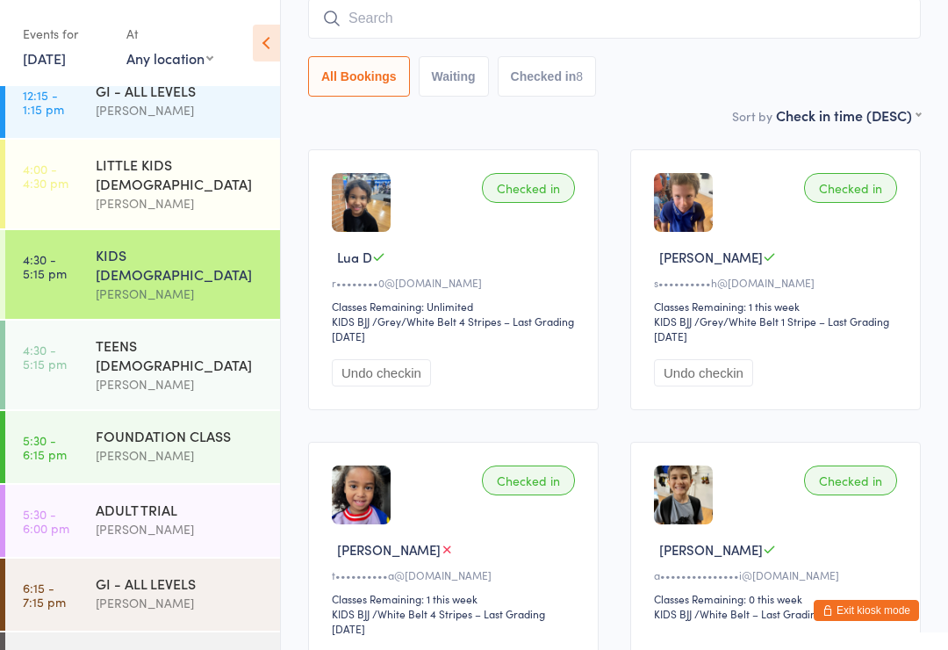
click at [705, 12] on input "search" at bounding box center [614, 18] width 613 height 40
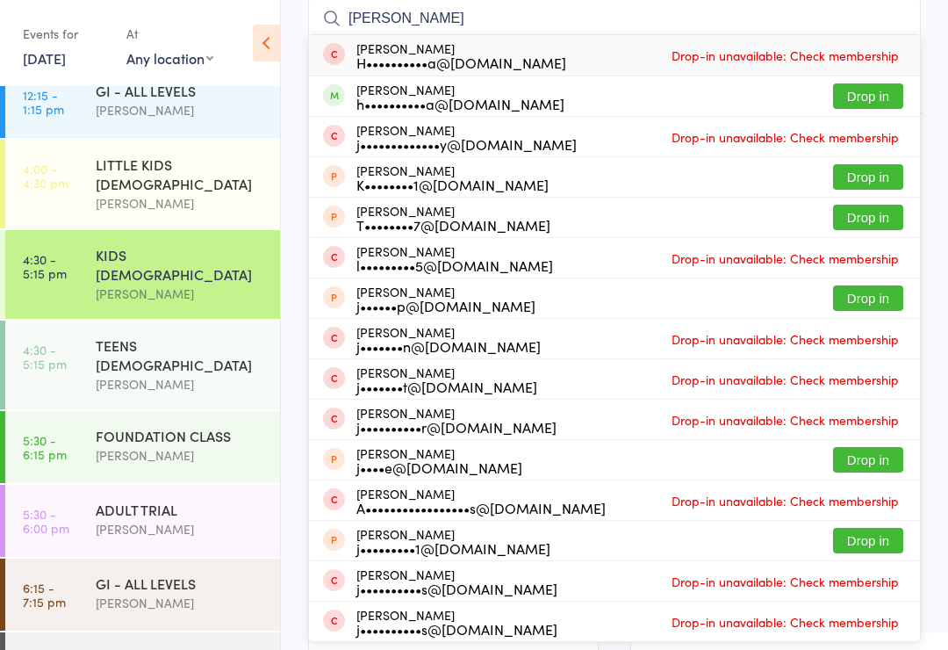
type input "Jacob sap"
click at [879, 99] on button "Drop in" at bounding box center [868, 95] width 70 height 25
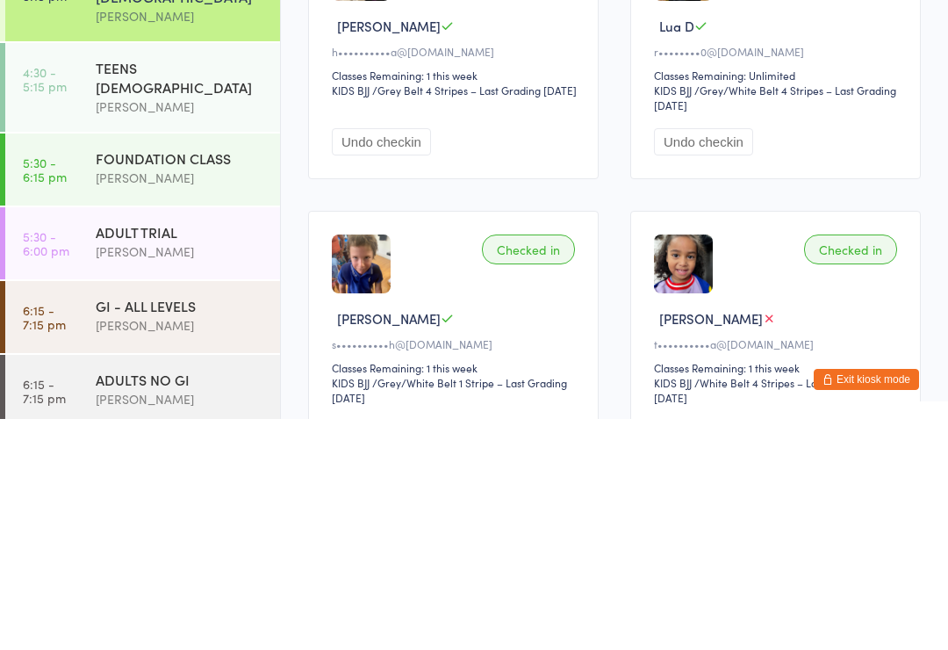
scroll to position [204, 0]
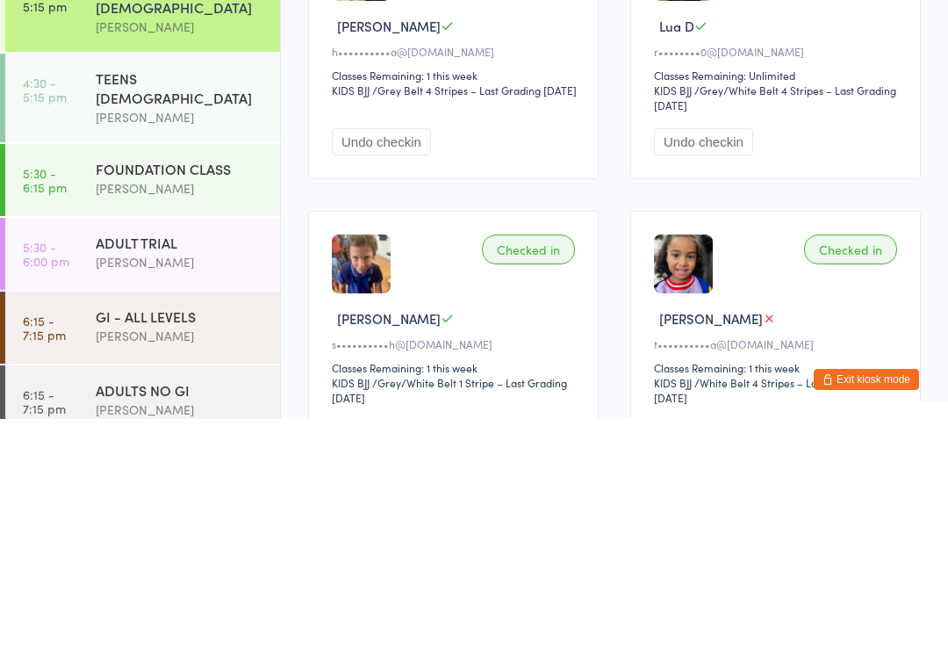
click at [191, 409] on div "[PERSON_NAME]" at bounding box center [180, 419] width 169 height 20
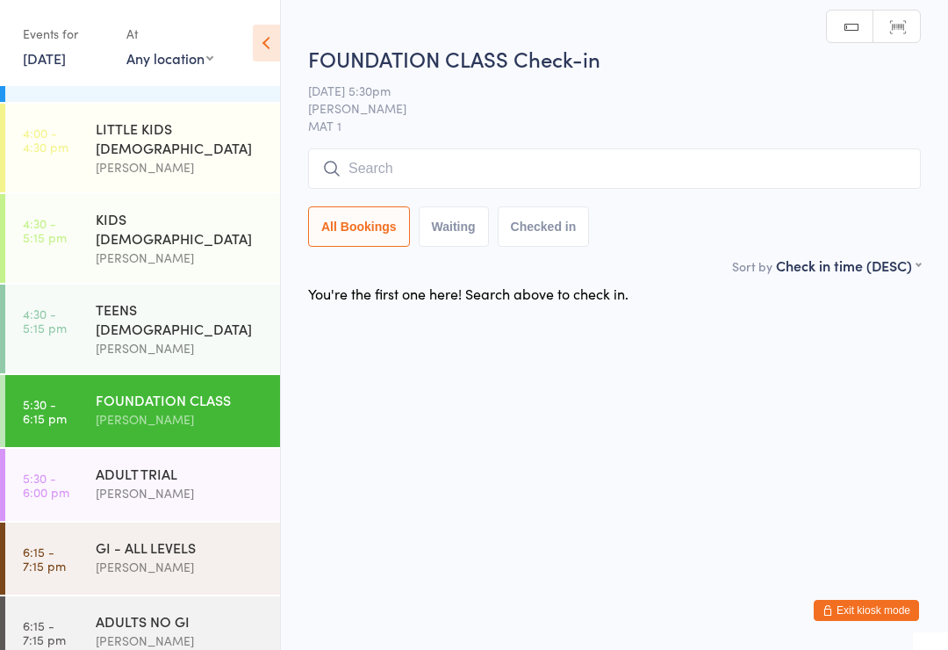
click at [565, 151] on input "search" at bounding box center [614, 168] width 613 height 40
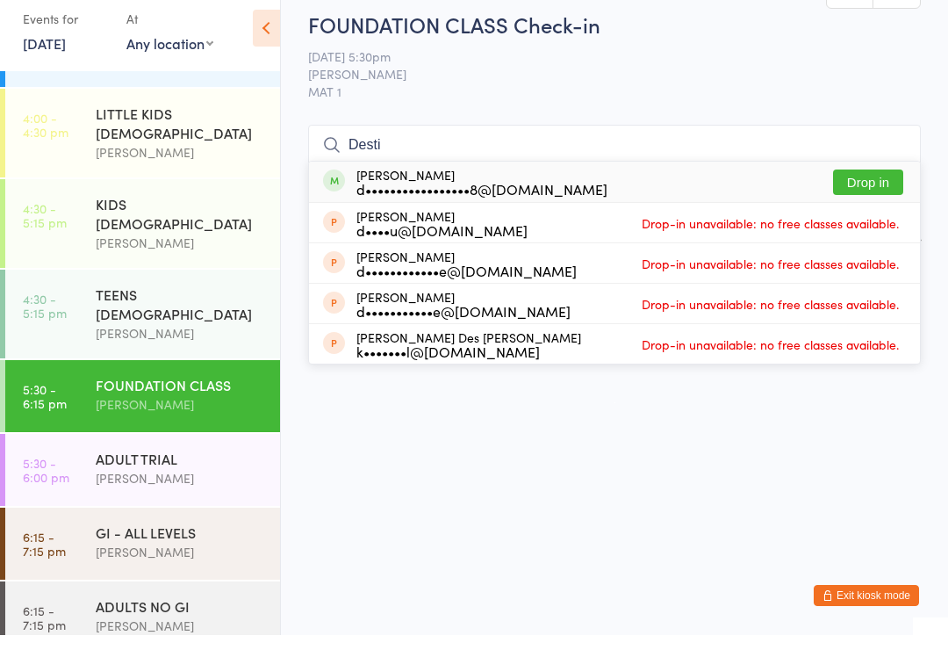
type input "Desti"
click at [615, 176] on div "Destinee McDowell d•••••••••••••••••8@hotmail.com Drop in" at bounding box center [614, 196] width 611 height 40
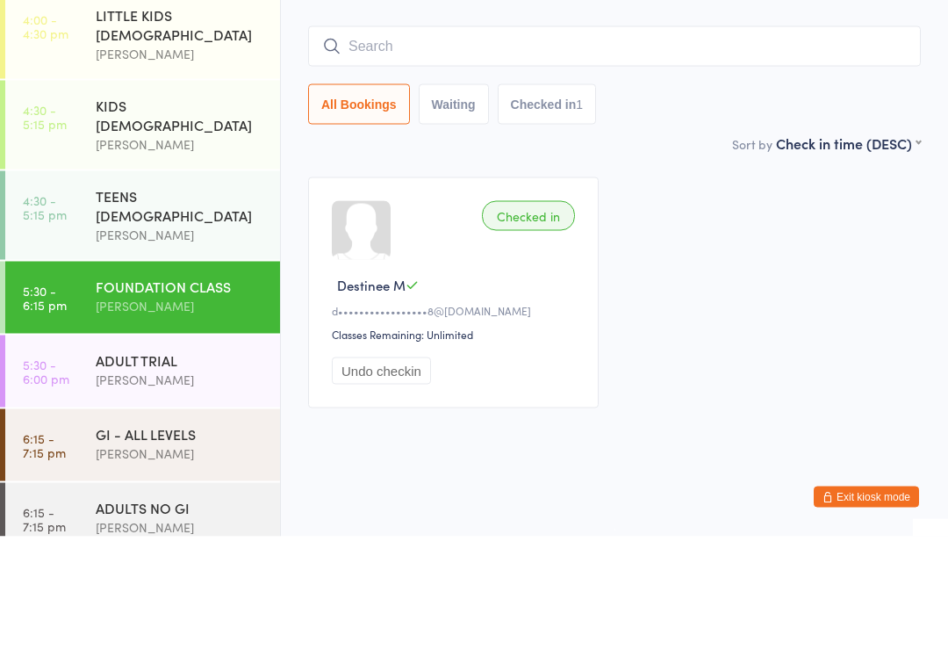
click at [890, 128] on div "FOUNDATION CLASS Check-in 15 Sep 5:30pm Gracie Sydney MAT 1 Manual search Scann…" at bounding box center [614, 136] width 613 height 222
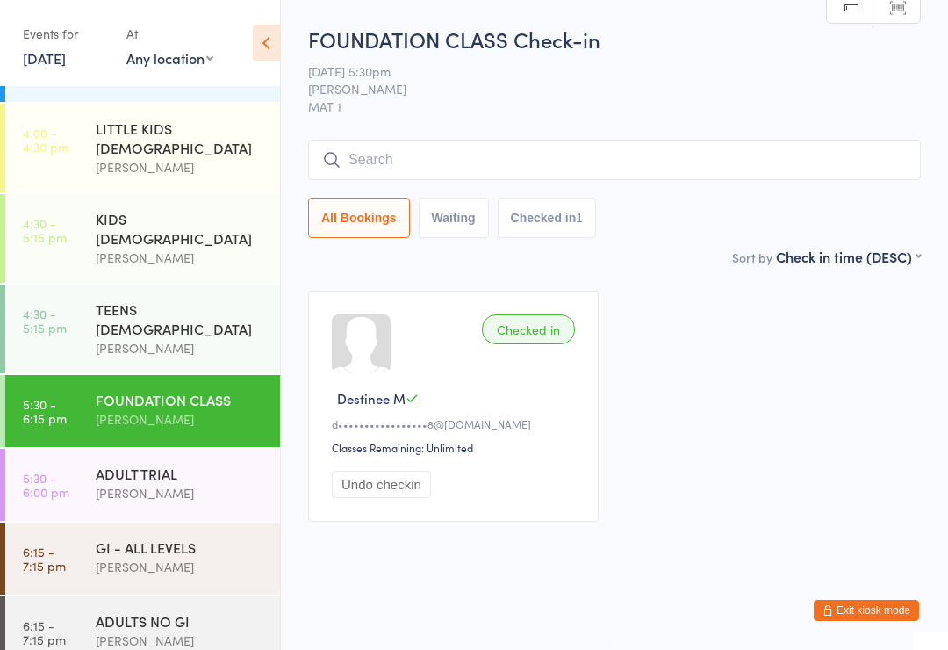
click at [524, 140] on input "search" at bounding box center [614, 160] width 613 height 40
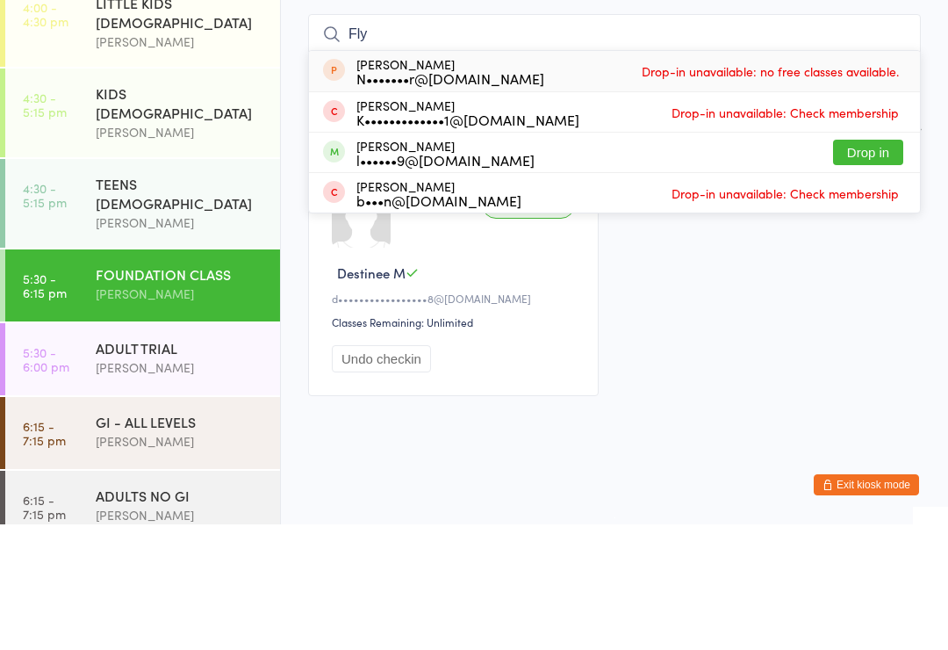
type input "Fly"
click at [890, 265] on button "Drop in" at bounding box center [868, 277] width 70 height 25
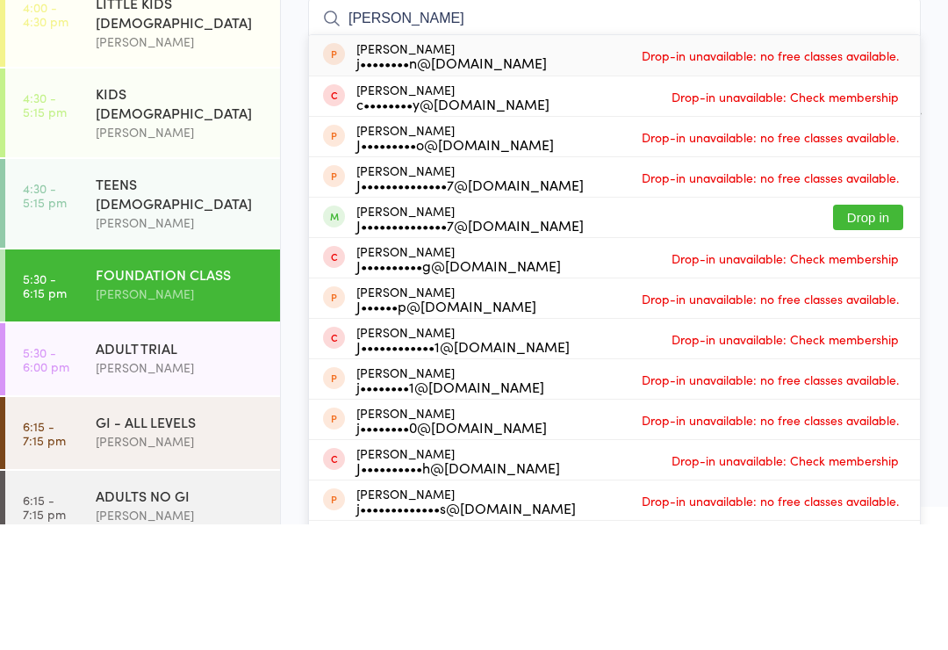
type input "Jeremy"
click at [871, 330] on button "Drop in" at bounding box center [868, 342] width 70 height 25
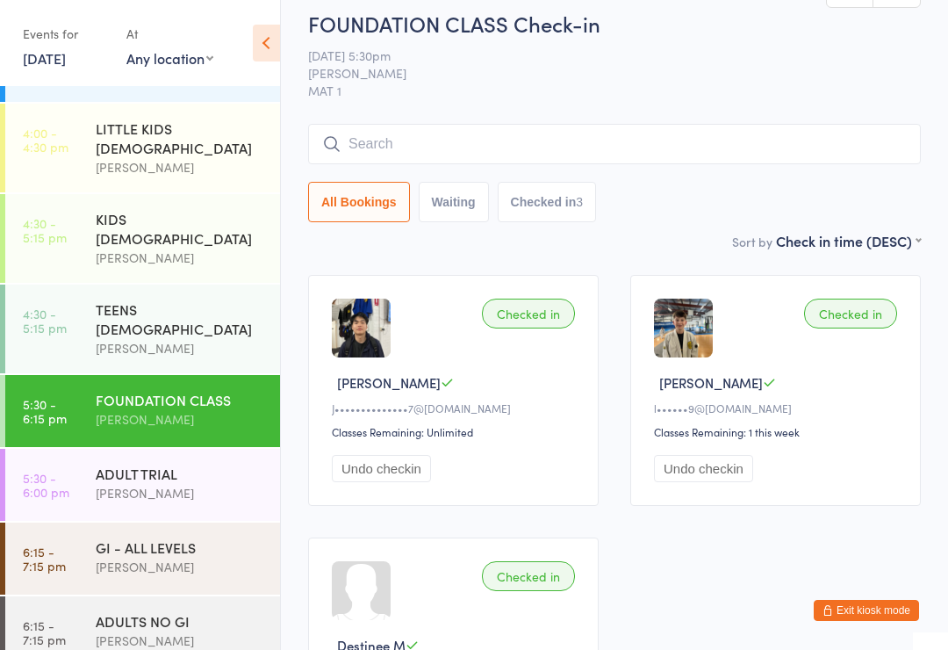
click at [615, 163] on input "search" at bounding box center [614, 144] width 613 height 40
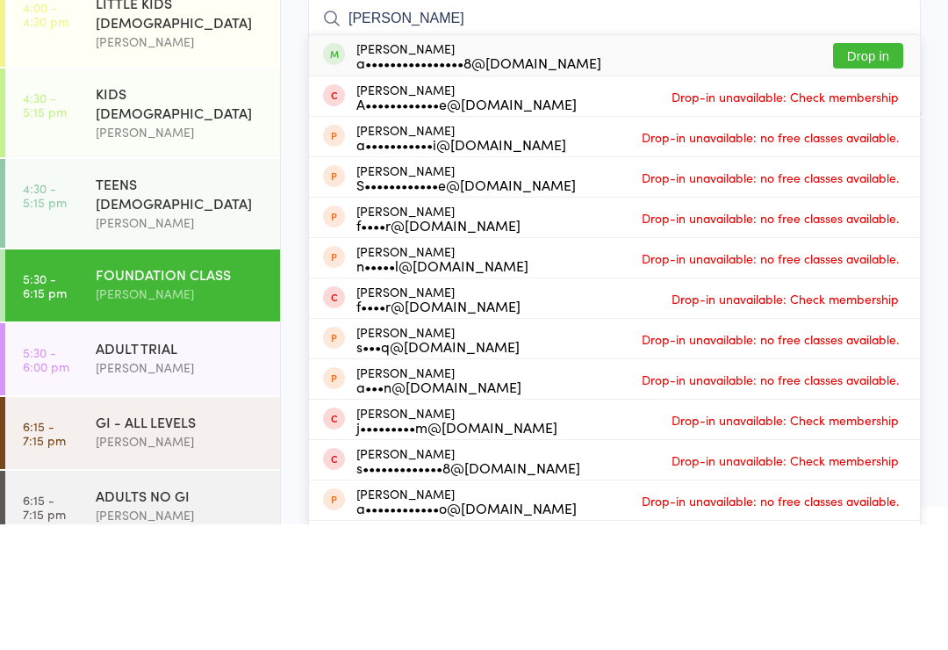
type input "Alexander ib"
click at [867, 169] on button "Drop in" at bounding box center [868, 181] width 70 height 25
